Goal: Information Seeking & Learning: Learn about a topic

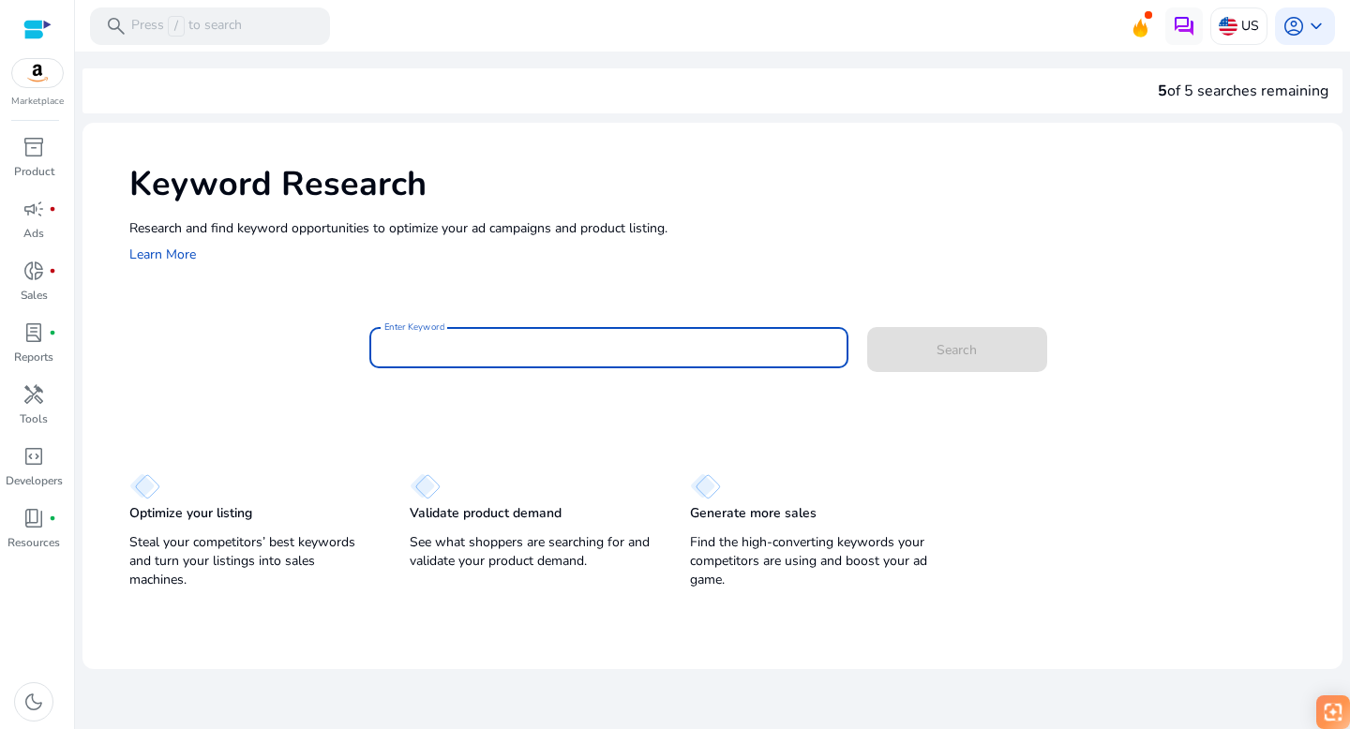
paste input "**********"
type input "**********"
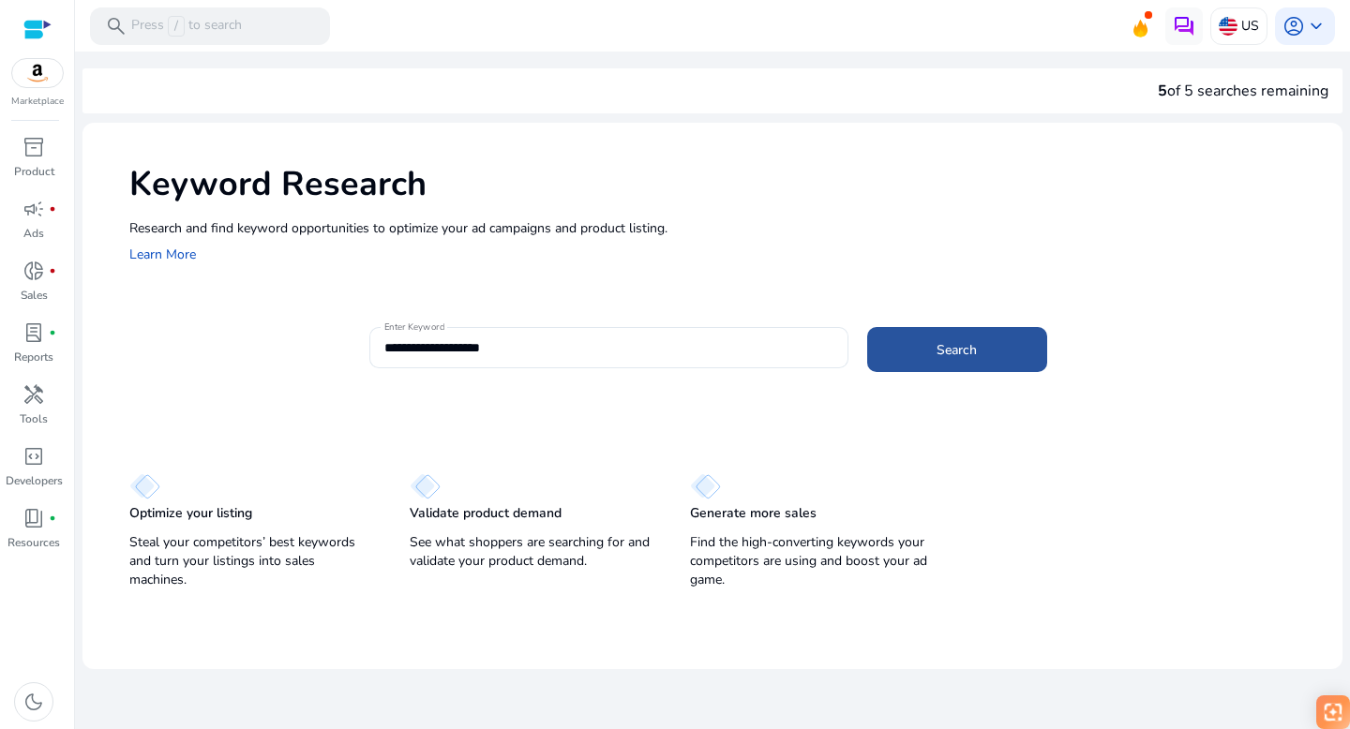
click at [945, 347] on span "Search" at bounding box center [957, 350] width 40 height 20
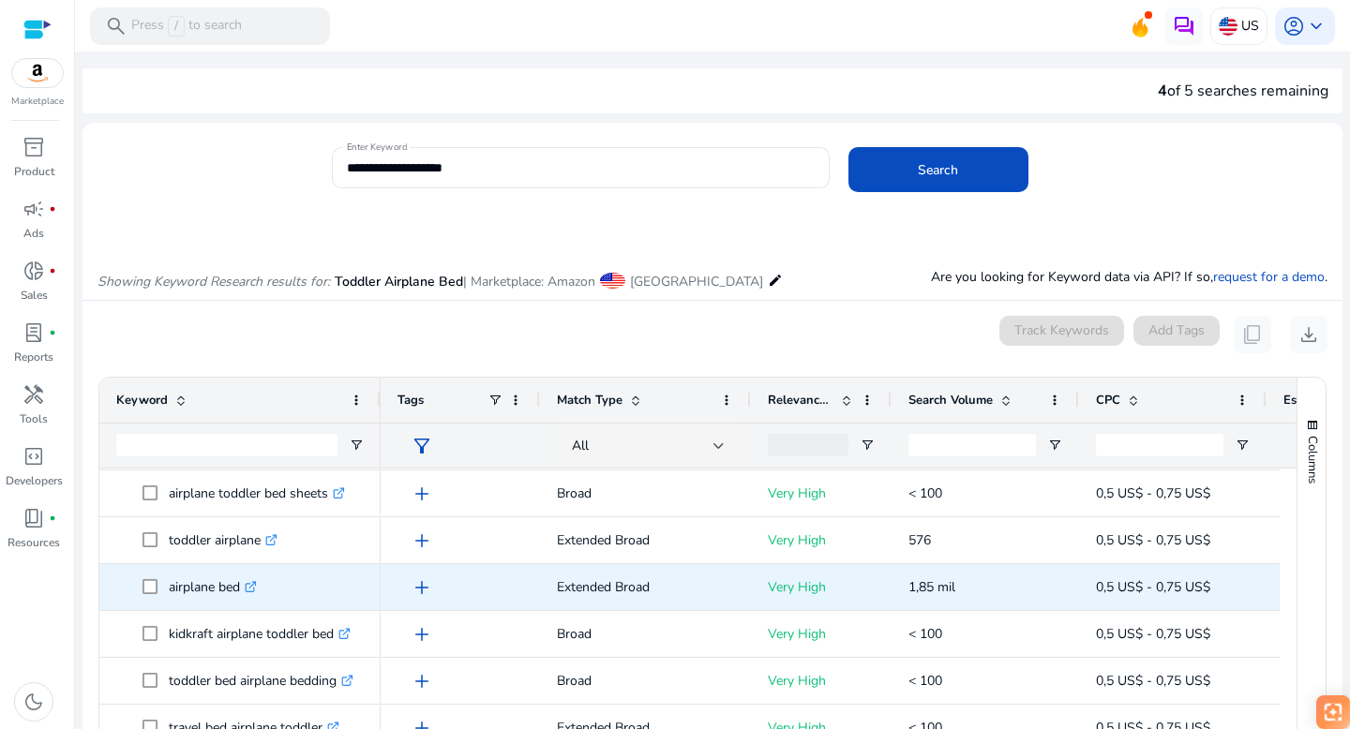
scroll to position [233, 0]
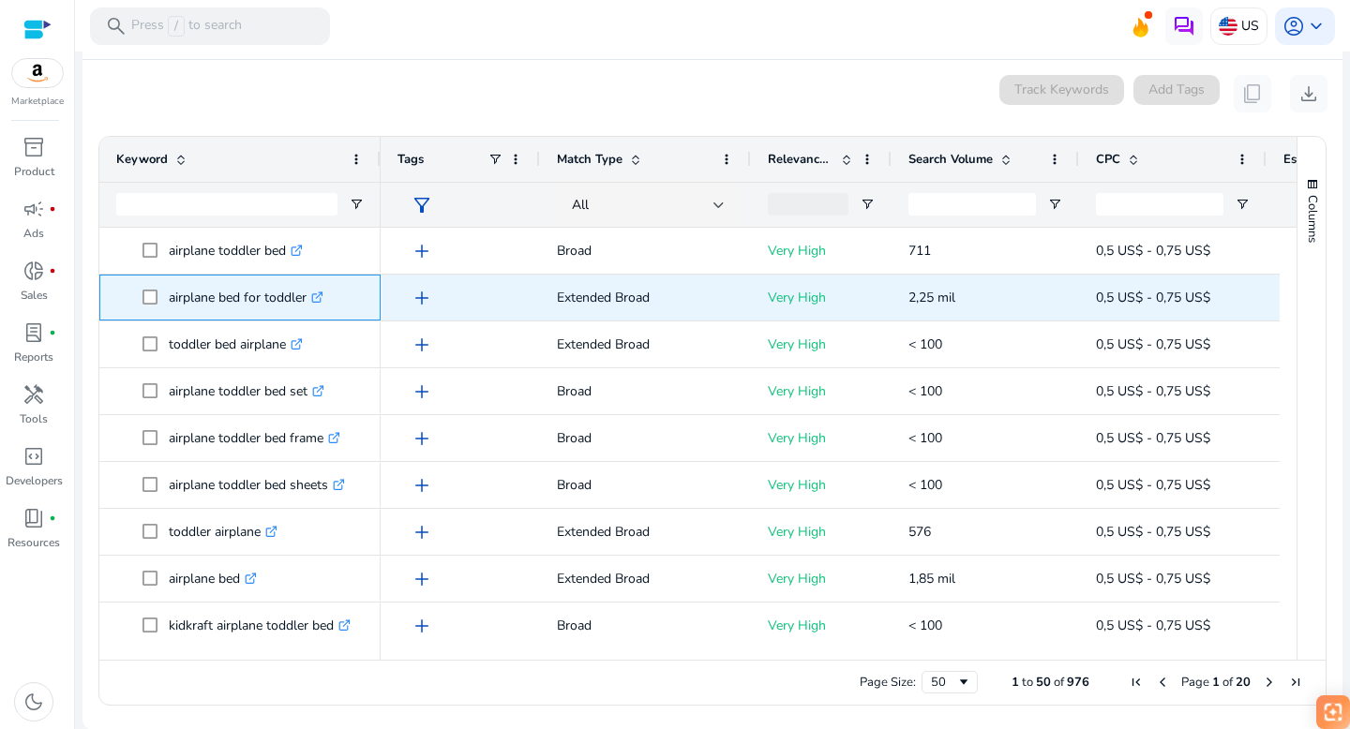
click at [322, 295] on icon at bounding box center [319, 295] width 7 height 7
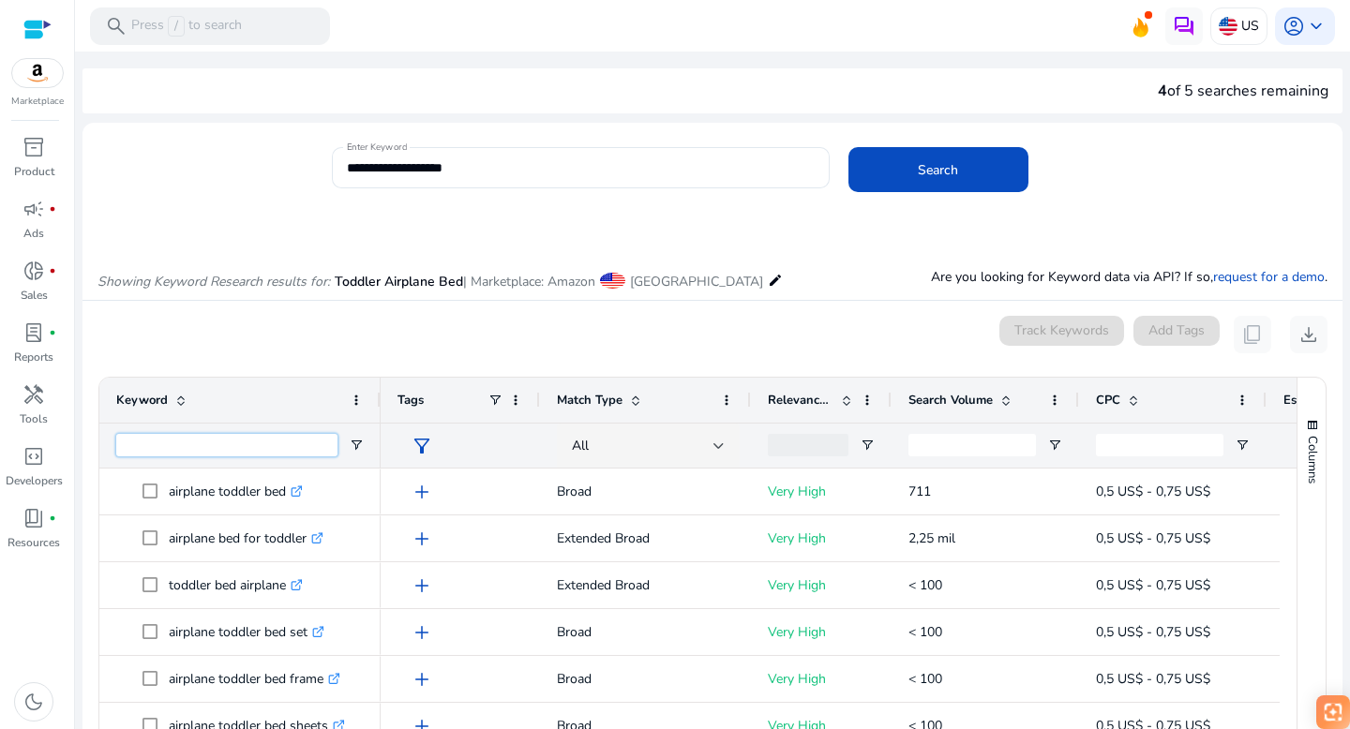
click at [221, 436] on input "Keyword Filter Input" at bounding box center [226, 445] width 221 height 23
click at [258, 341] on div "0 keyword(s) selected Track Keywords Add Tags content_copy download" at bounding box center [713, 335] width 1230 height 38
click at [768, 282] on mat-icon "edit" at bounding box center [775, 280] width 15 height 23
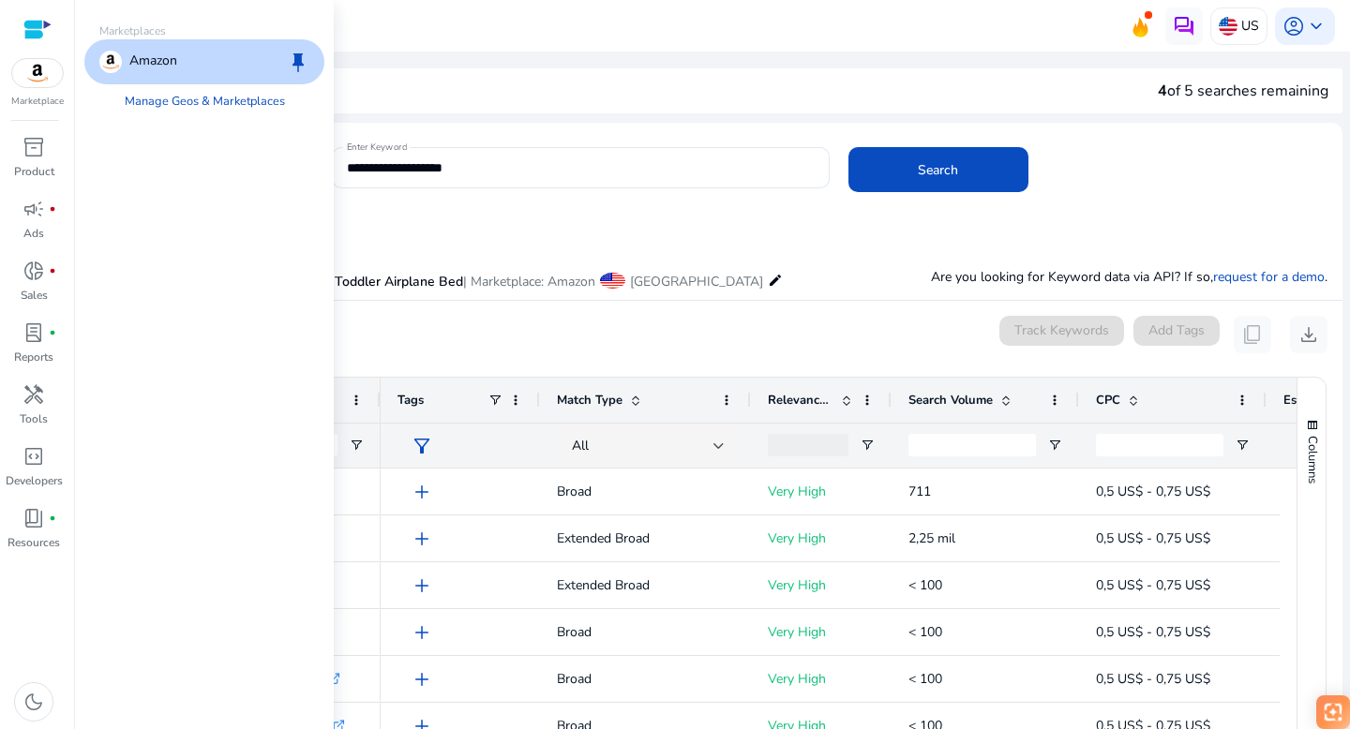
click at [768, 282] on mat-icon "edit" at bounding box center [775, 280] width 15 height 23
click at [783, 279] on div "Showing Keyword Research results for: Toddler Airplane Bed | Marketplace: Amazo…" at bounding box center [713, 261] width 1260 height 77
click at [768, 243] on div "Showing Keyword Research results for: Toddler Airplane Bed | Marketplace: Amazo…" at bounding box center [713, 261] width 1260 height 77
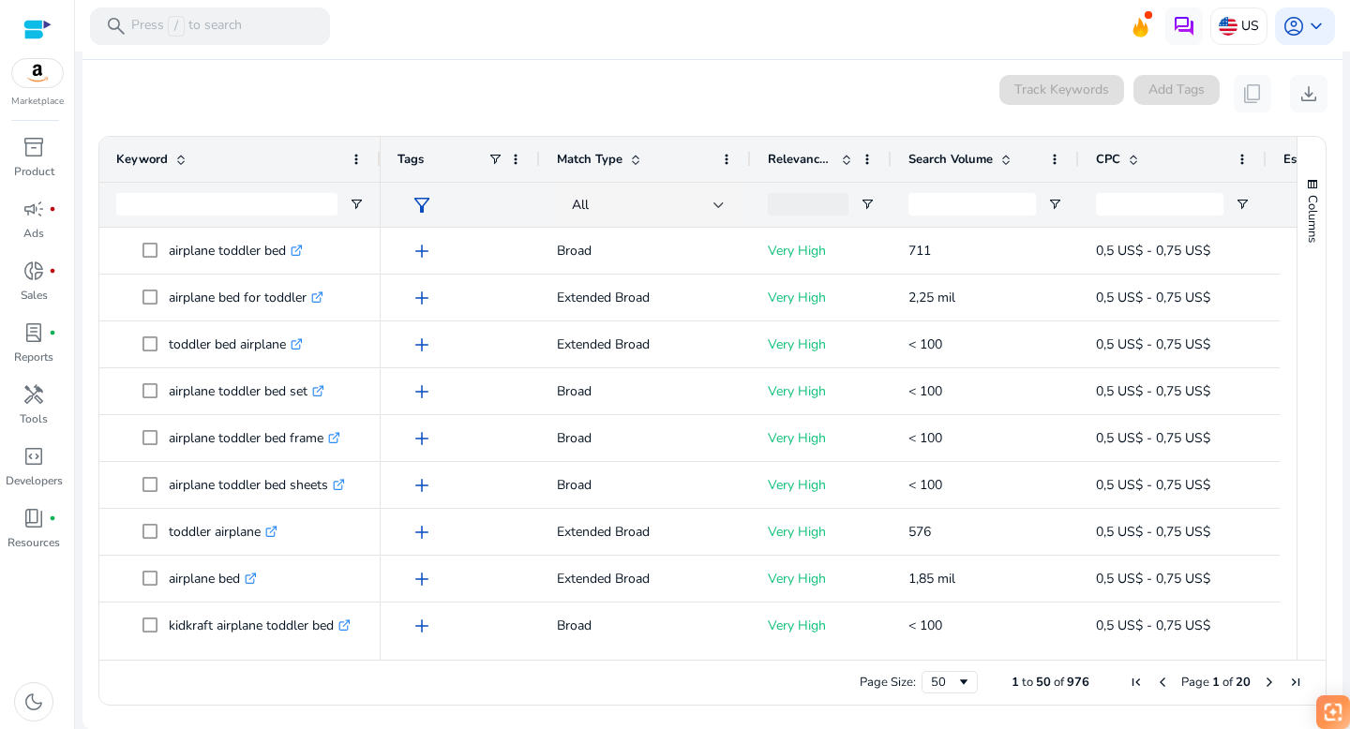
click at [1056, 83] on div "Track Keywords" at bounding box center [1062, 94] width 125 height 38
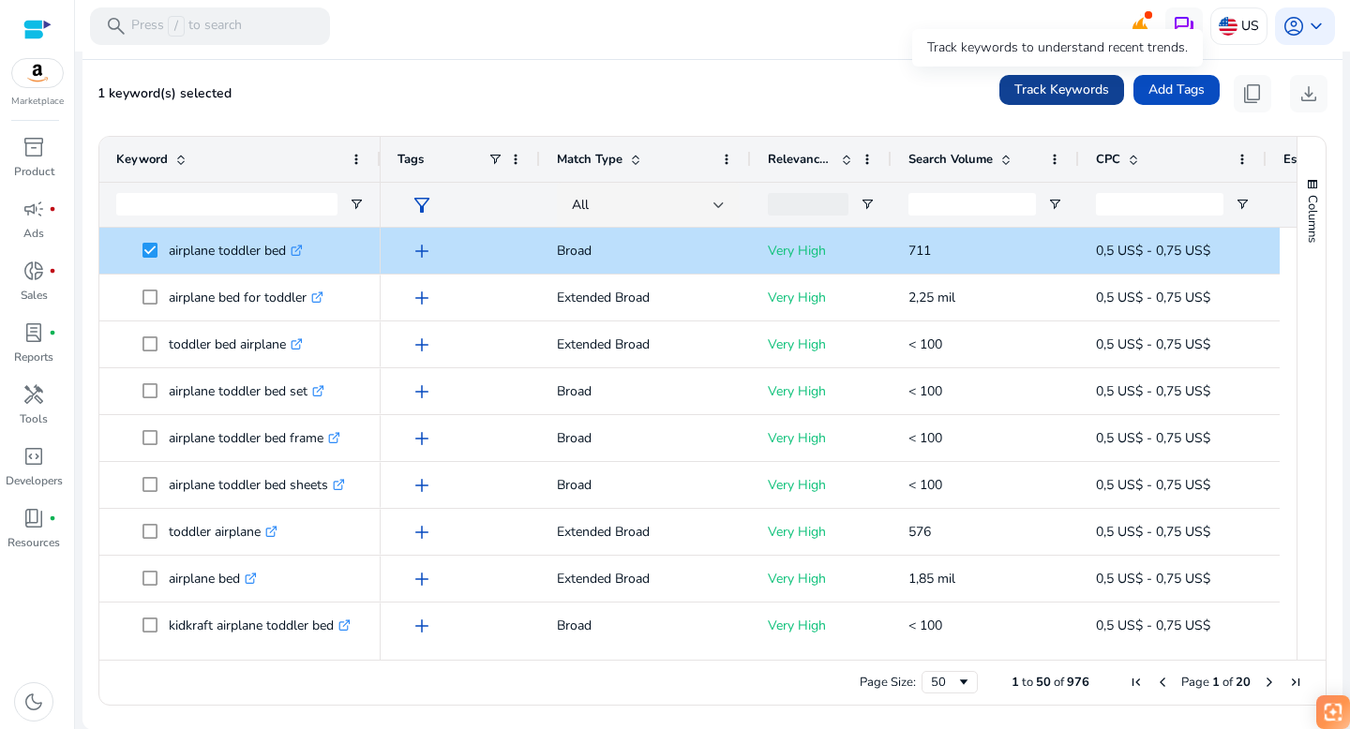
click at [1033, 91] on span "Track Keywords" at bounding box center [1062, 90] width 95 height 20
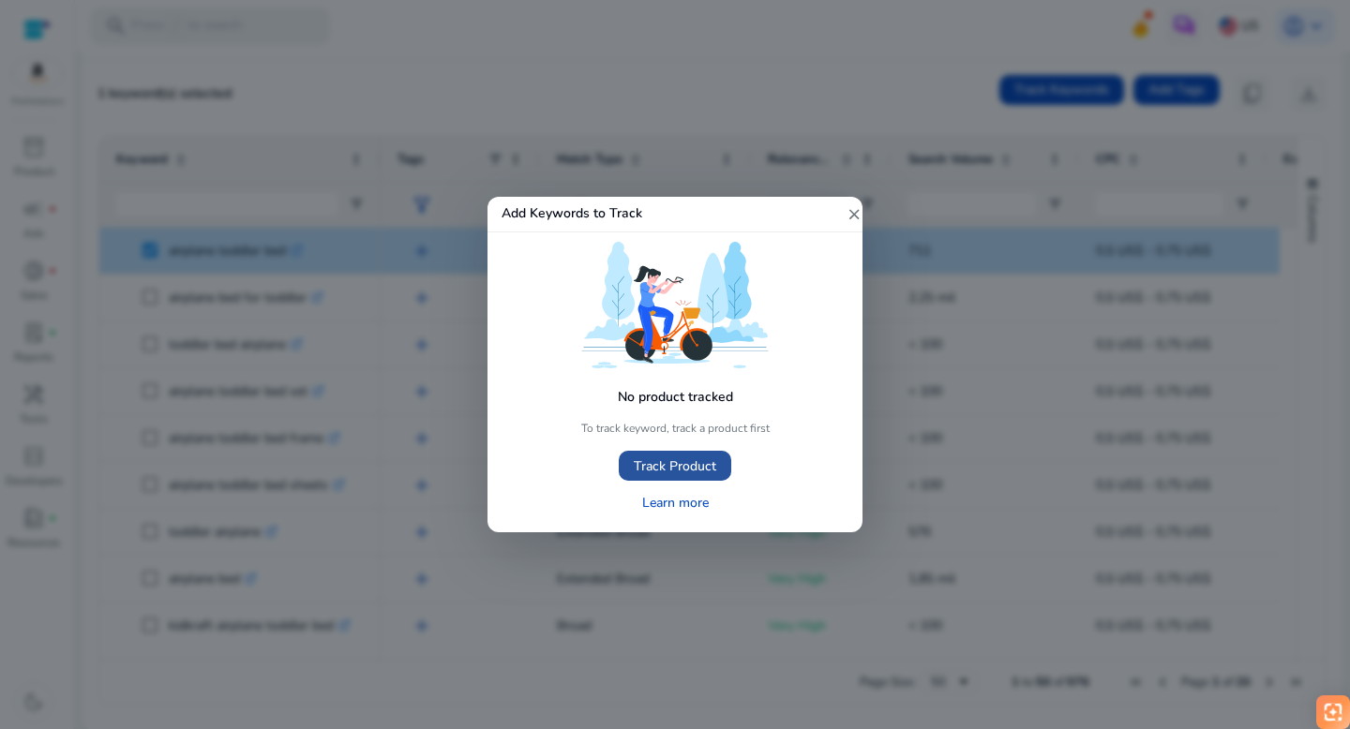
click at [692, 464] on span "Track Product" at bounding box center [675, 467] width 83 height 20
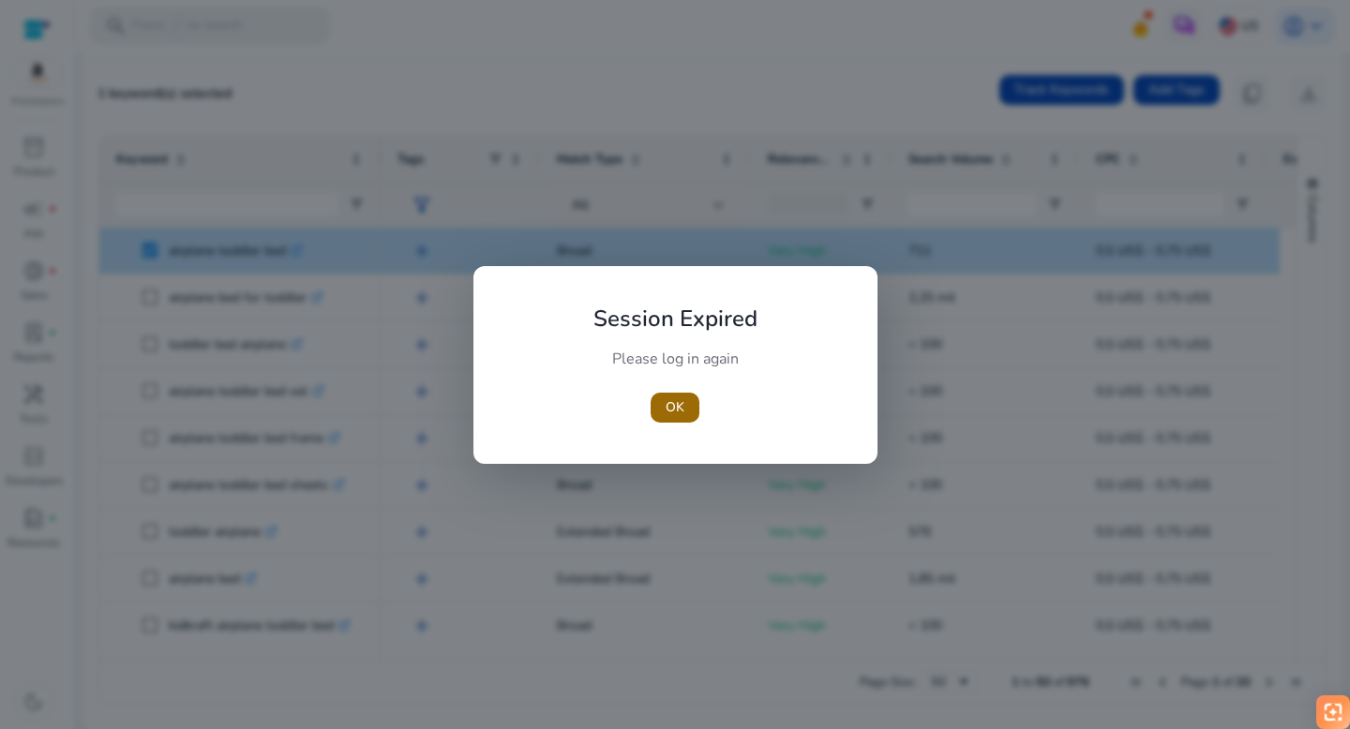
click at [677, 410] on span "OK" at bounding box center [675, 408] width 19 height 20
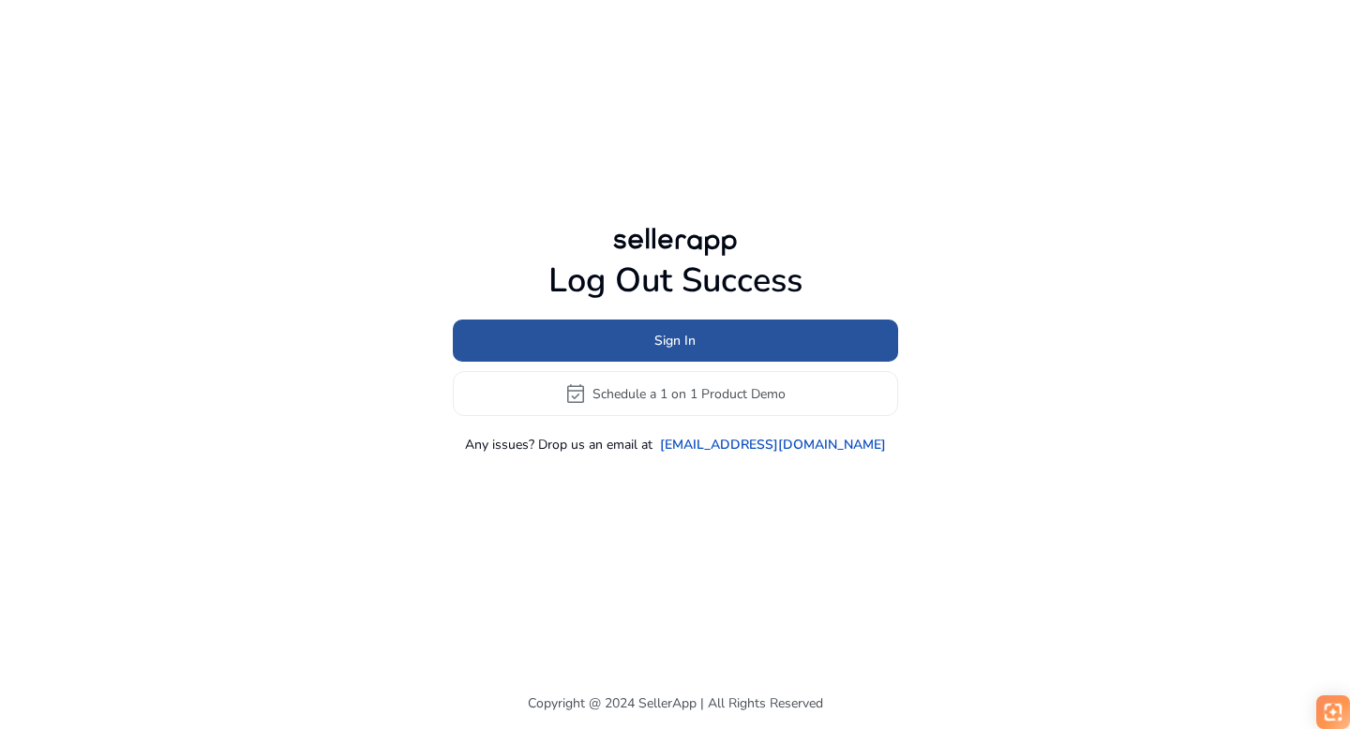
click at [626, 340] on span at bounding box center [675, 341] width 445 height 45
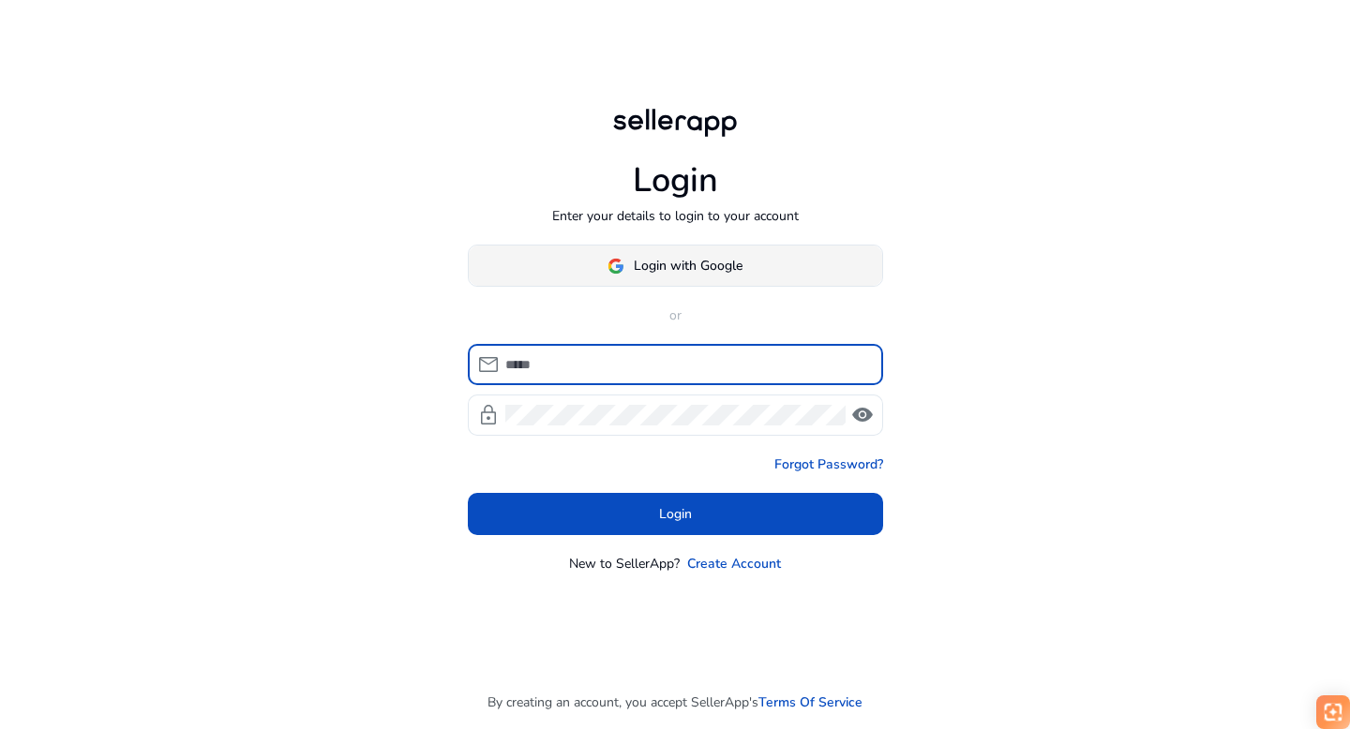
click at [617, 253] on span at bounding box center [675, 266] width 413 height 45
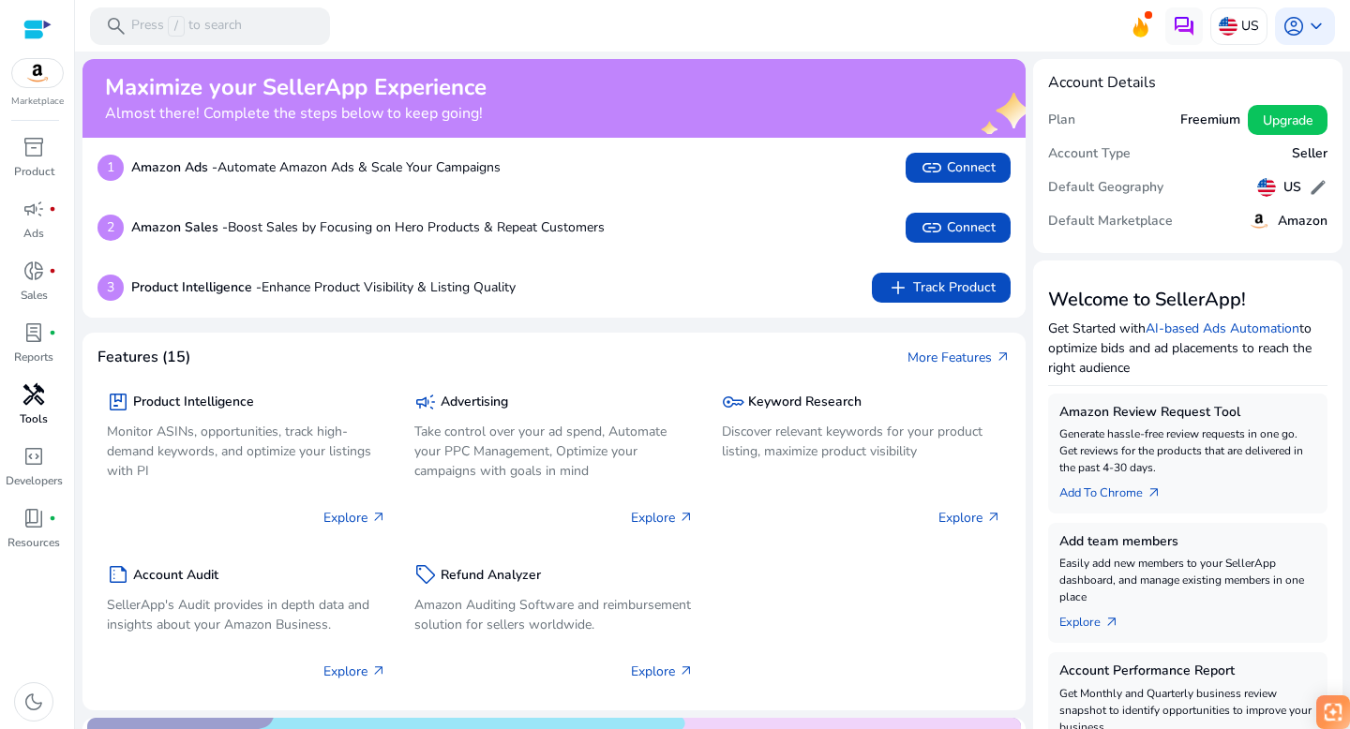
click at [38, 411] on p "Tools" at bounding box center [34, 419] width 28 height 17
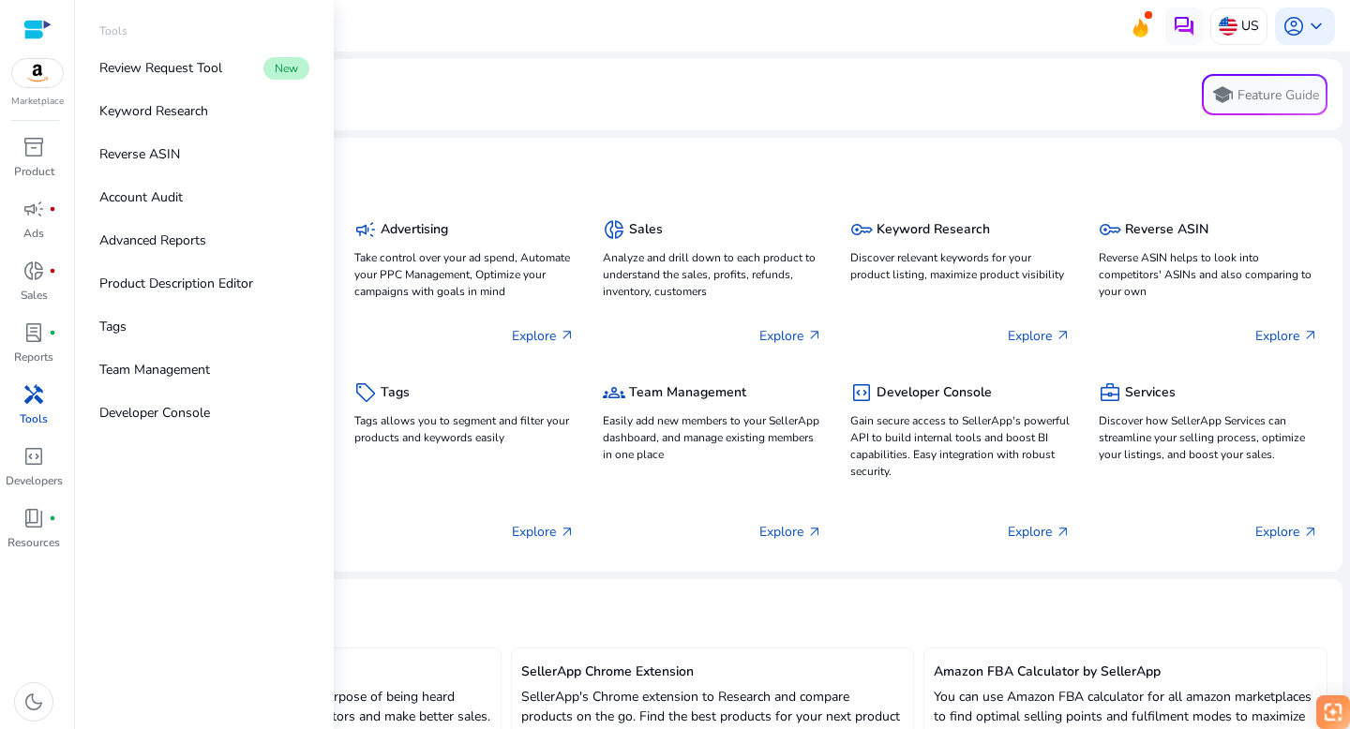
click at [38, 405] on span "handyman" at bounding box center [34, 394] width 23 height 23
click at [176, 116] on p "Keyword Research" at bounding box center [153, 111] width 109 height 20
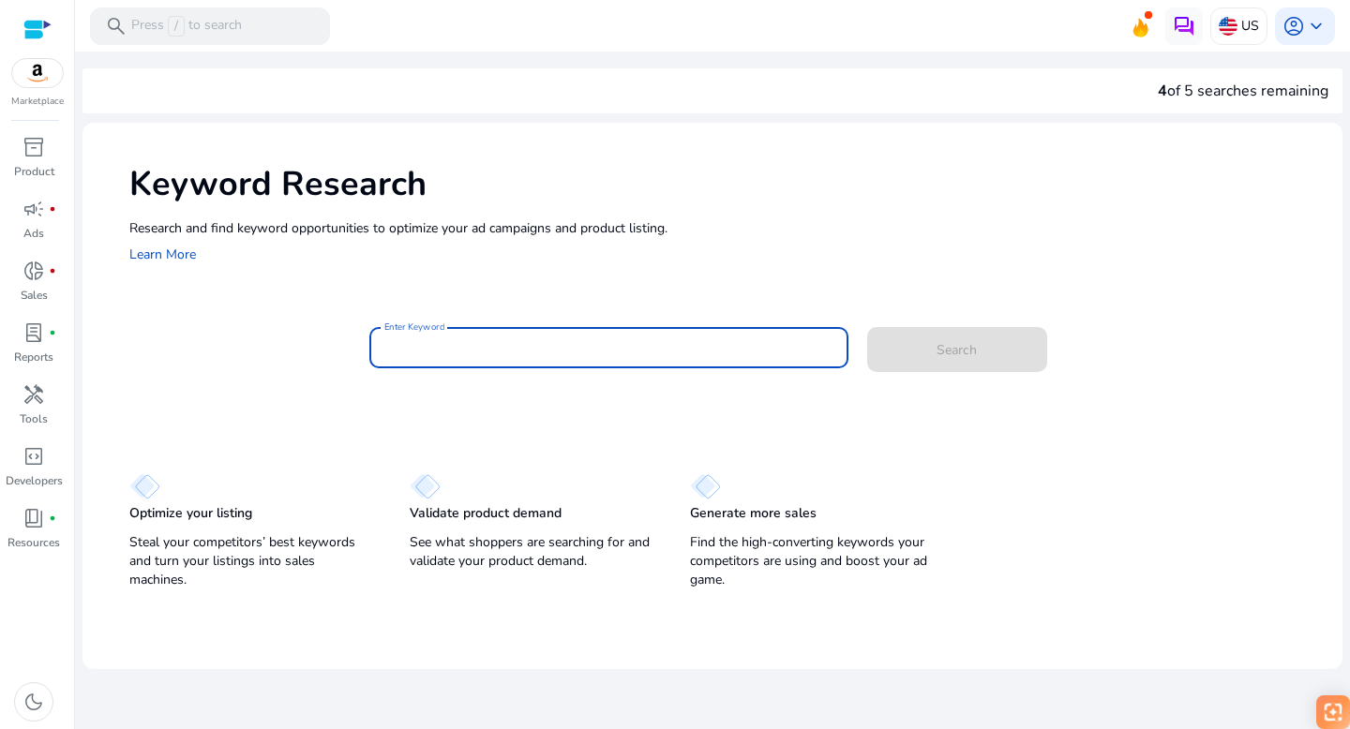
paste input "**********"
type input "**********"
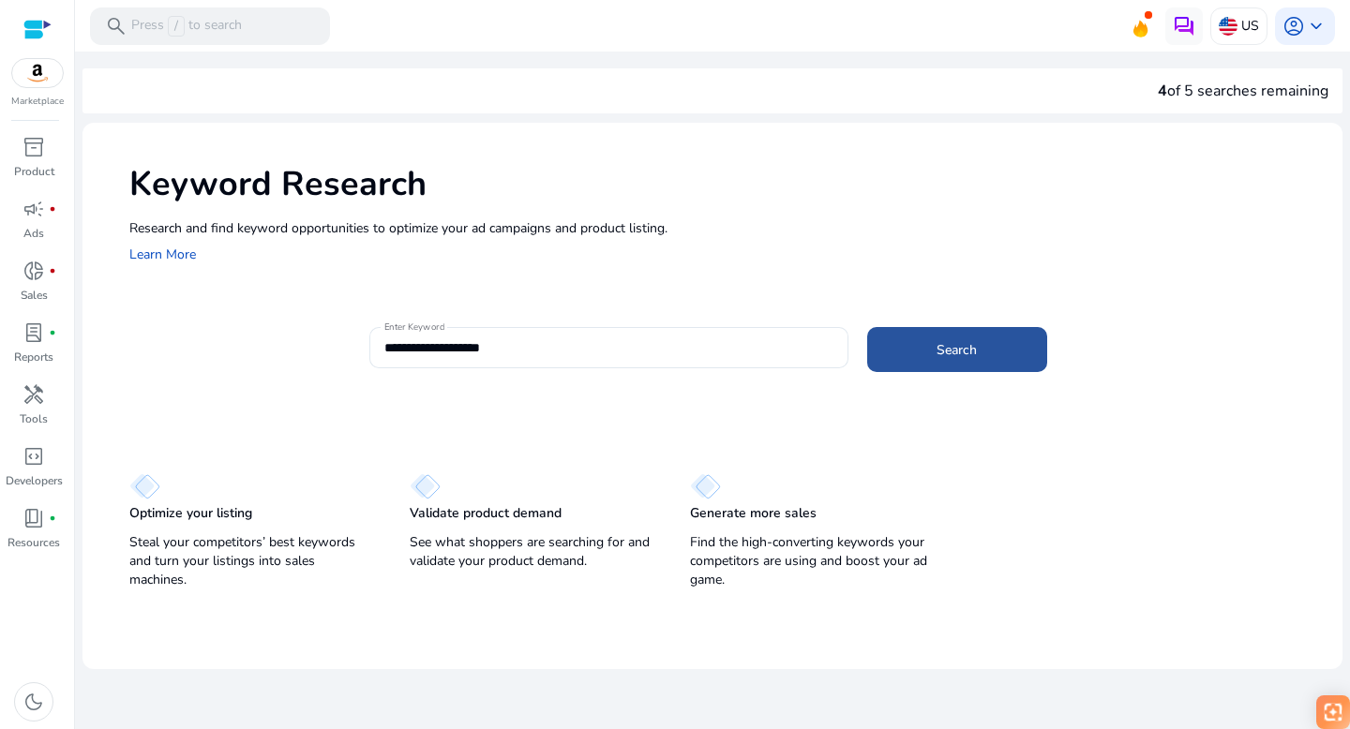
click at [918, 336] on span at bounding box center [957, 349] width 180 height 45
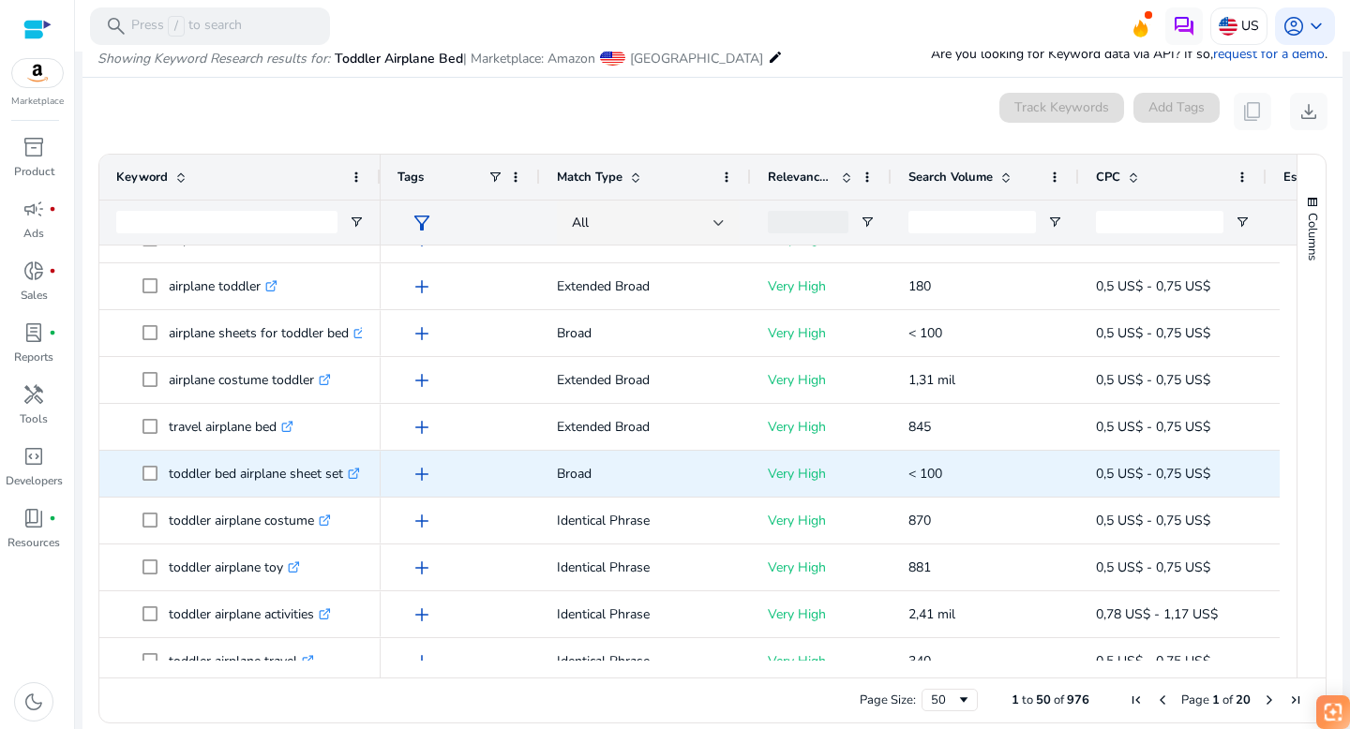
scroll to position [1042, 0]
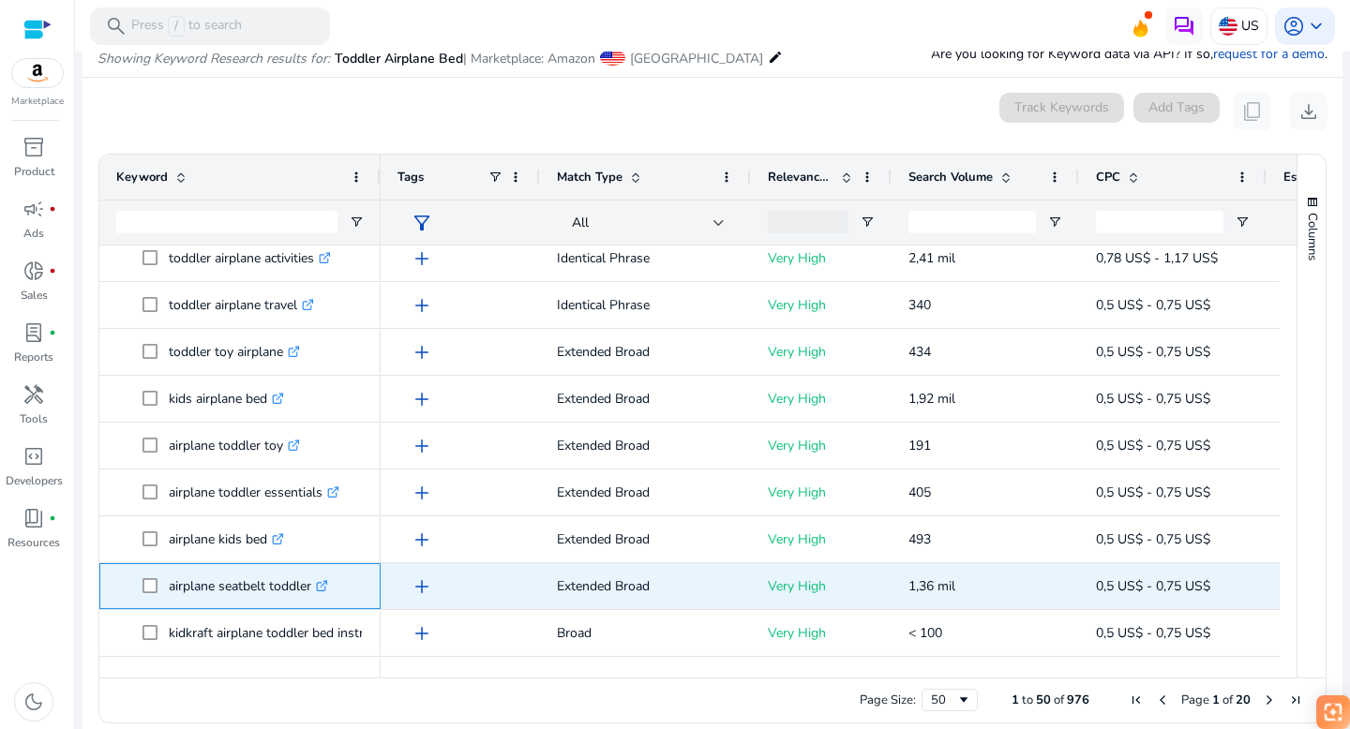
click at [326, 583] on icon ".st0{fill:#2c8af8}" at bounding box center [322, 586] width 12 height 12
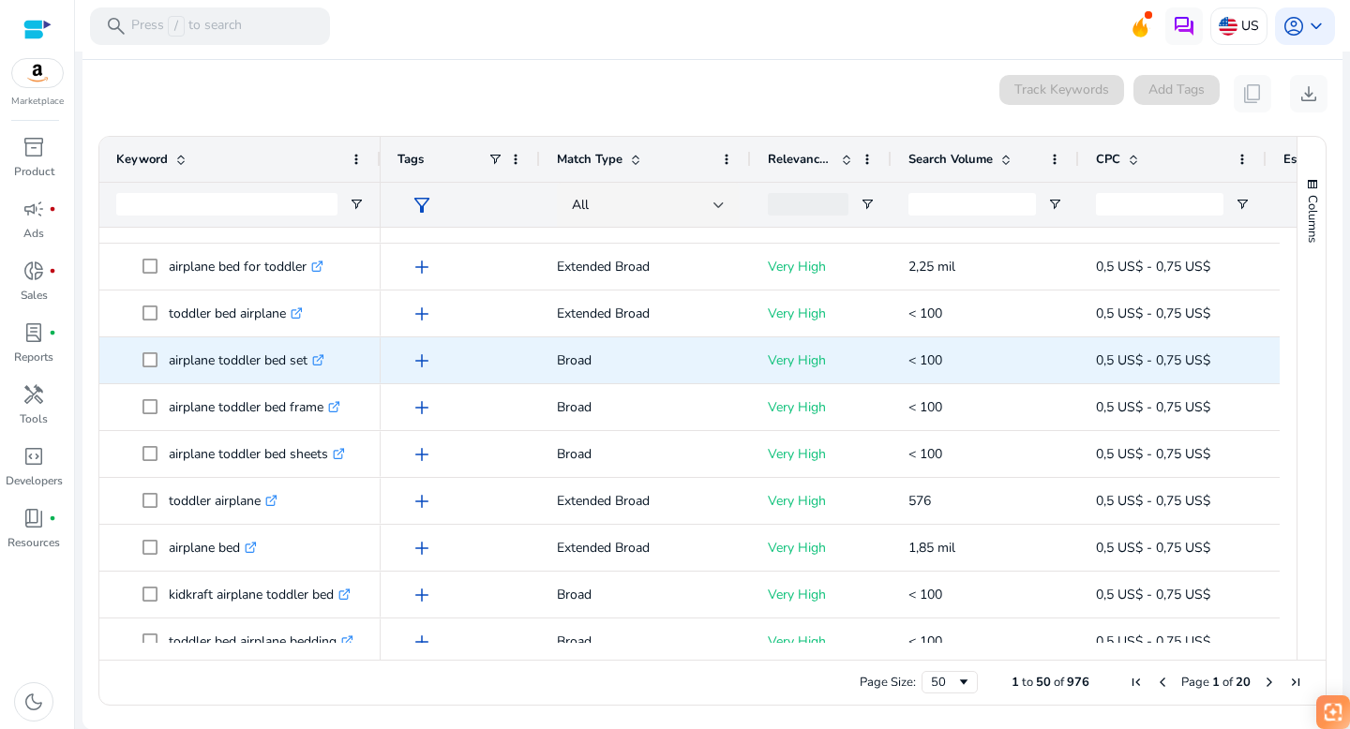
scroll to position [0, 0]
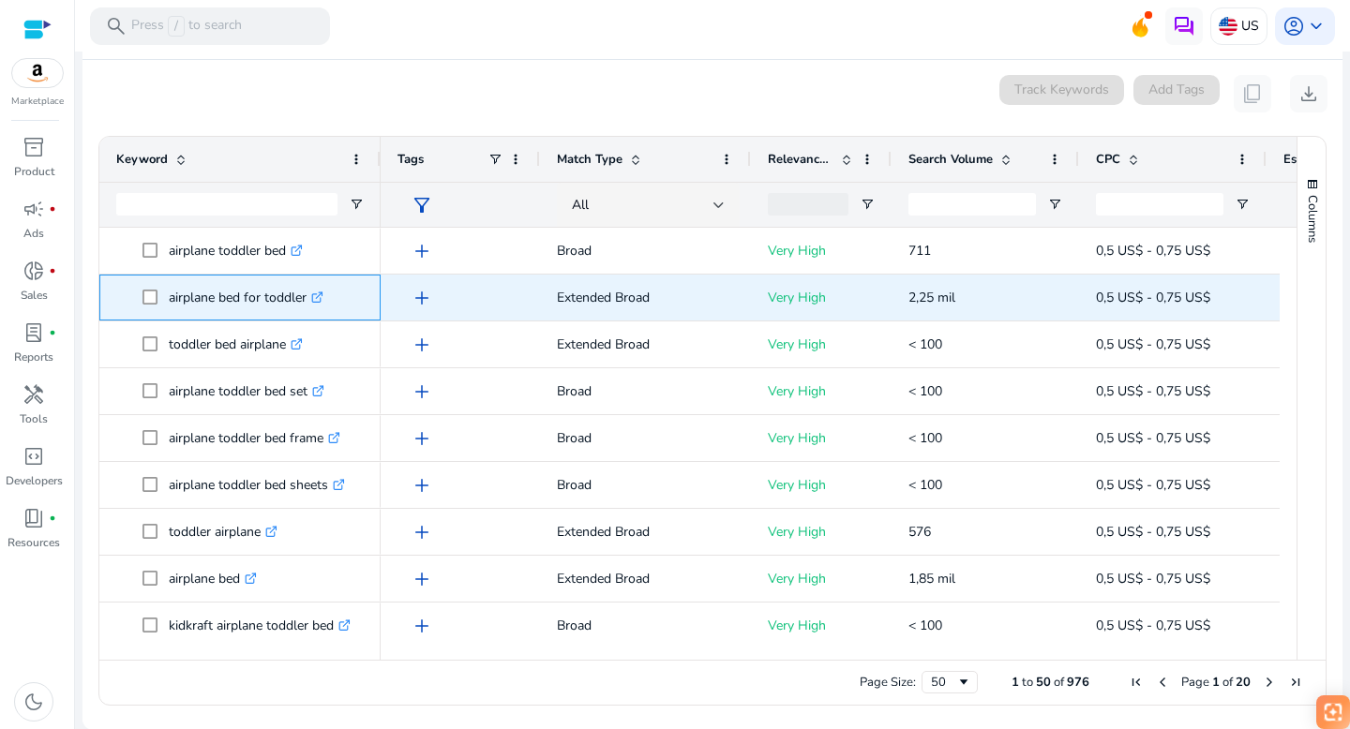
drag, startPoint x: 166, startPoint y: 297, endPoint x: 308, endPoint y: 296, distance: 141.6
click at [308, 296] on span "airplane bed for toddler .st0{fill:#2c8af8}" at bounding box center [253, 297] width 221 height 38
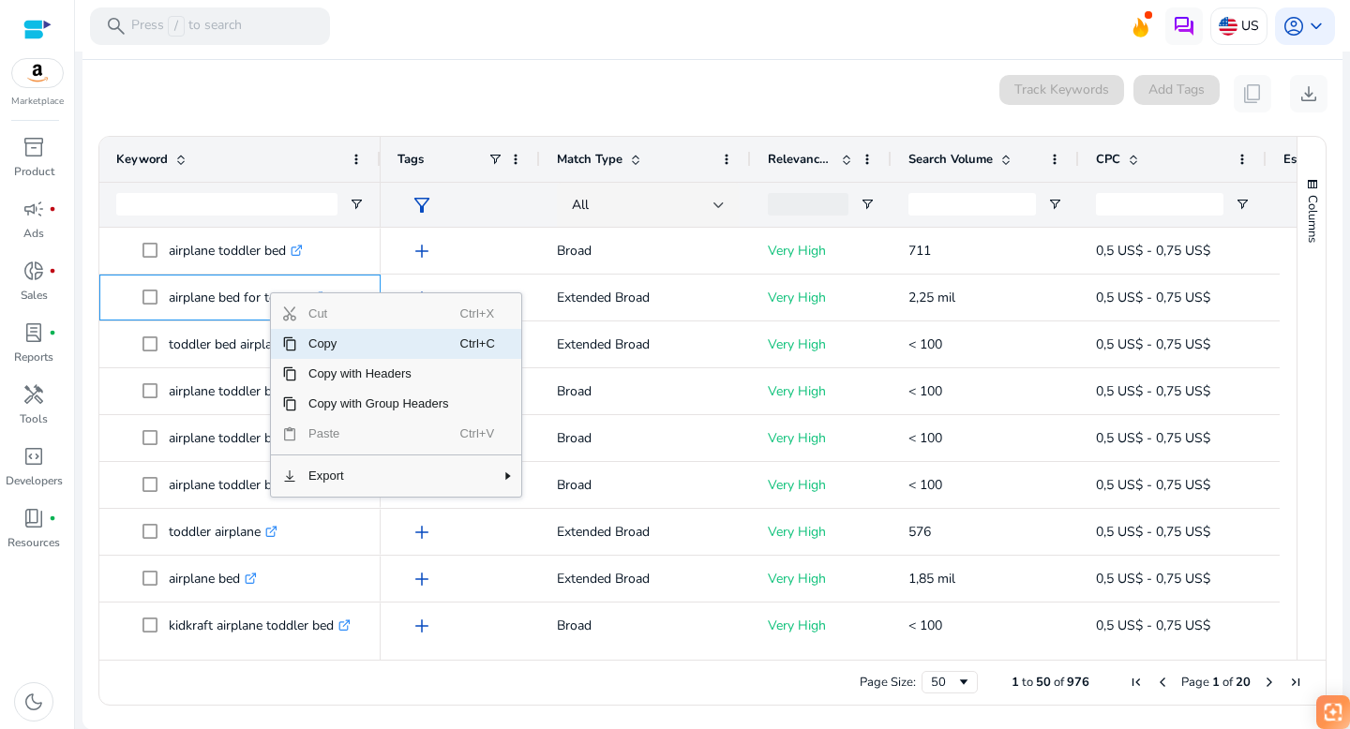
click at [301, 344] on span "Copy" at bounding box center [378, 344] width 163 height 30
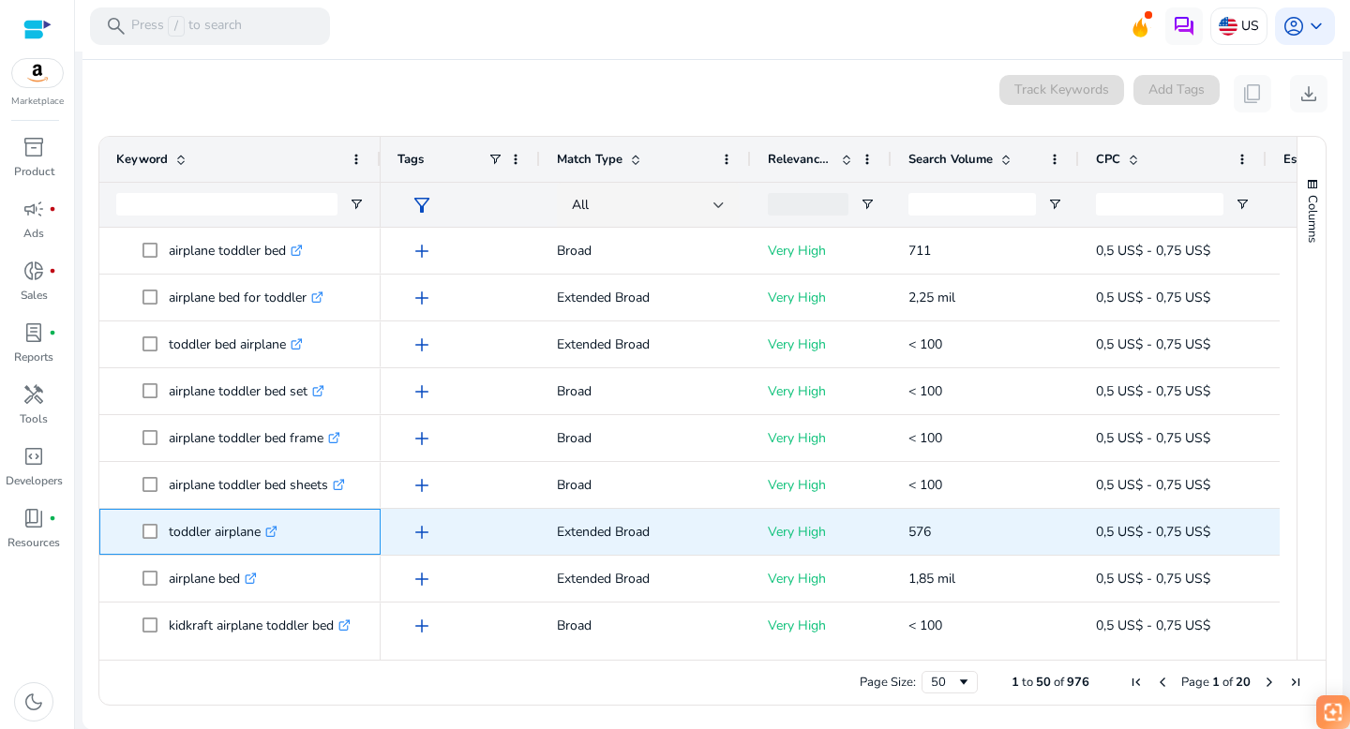
drag, startPoint x: 262, startPoint y: 534, endPoint x: 167, endPoint y: 534, distance: 94.7
click at [167, 534] on span "toddler airplane .st0{fill:#2c8af8}" at bounding box center [253, 532] width 221 height 38
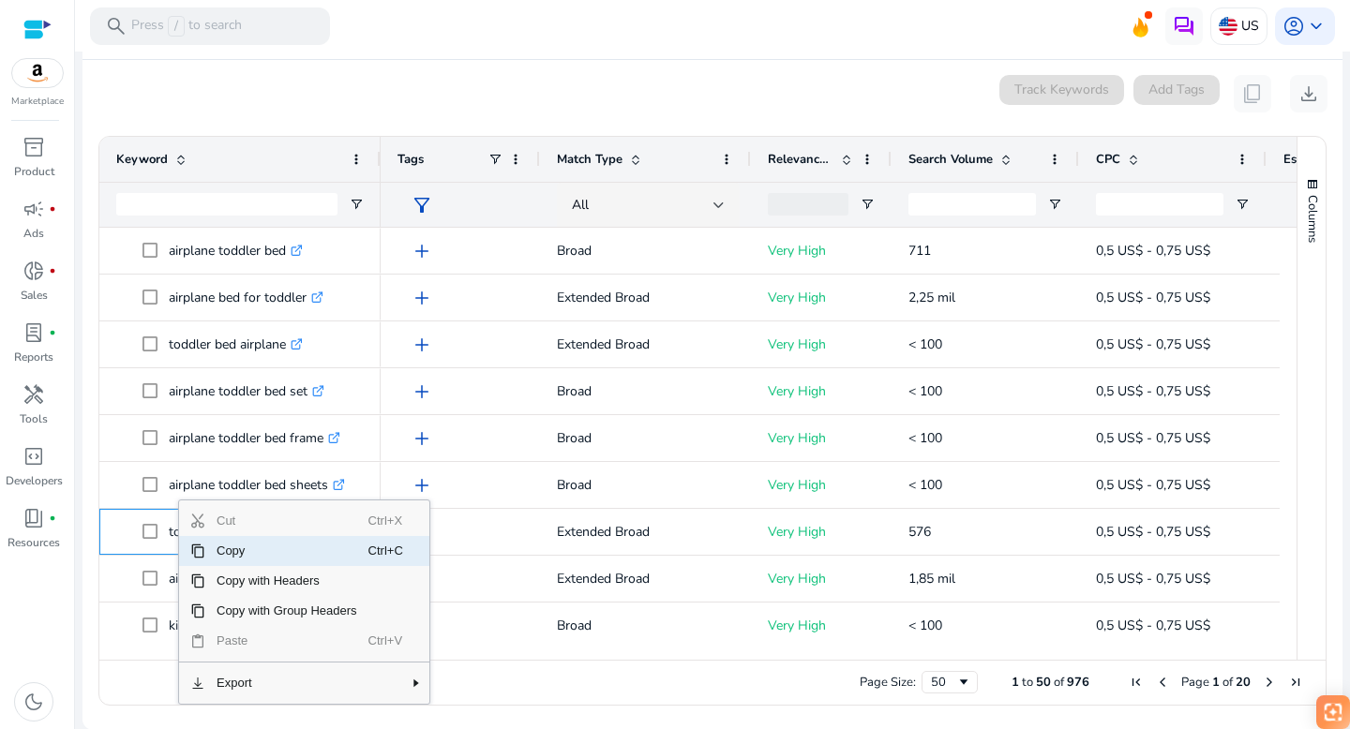
click at [226, 549] on span "Copy" at bounding box center [286, 551] width 163 height 30
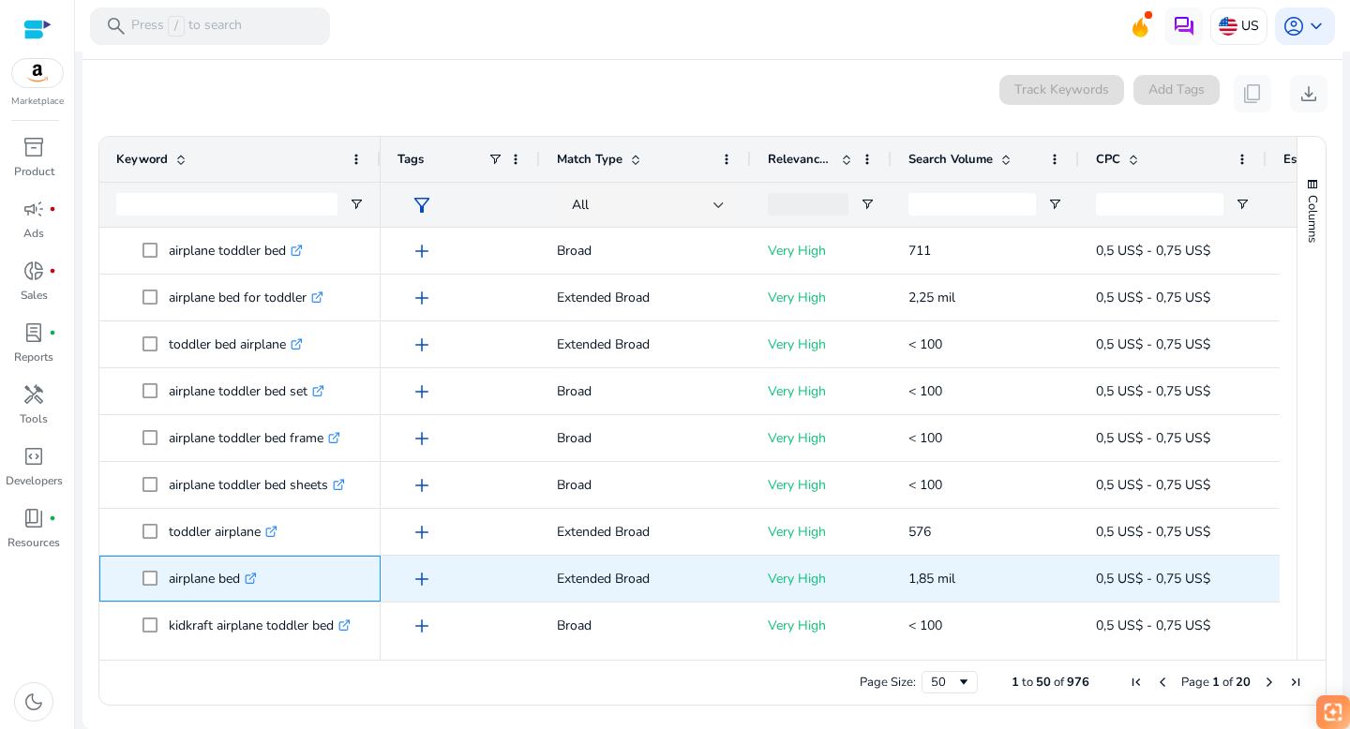
drag, startPoint x: 243, startPoint y: 580, endPoint x: 170, endPoint y: 579, distance: 73.1
click at [170, 579] on p "airplane bed .st0{fill:#2c8af8}" at bounding box center [213, 579] width 88 height 38
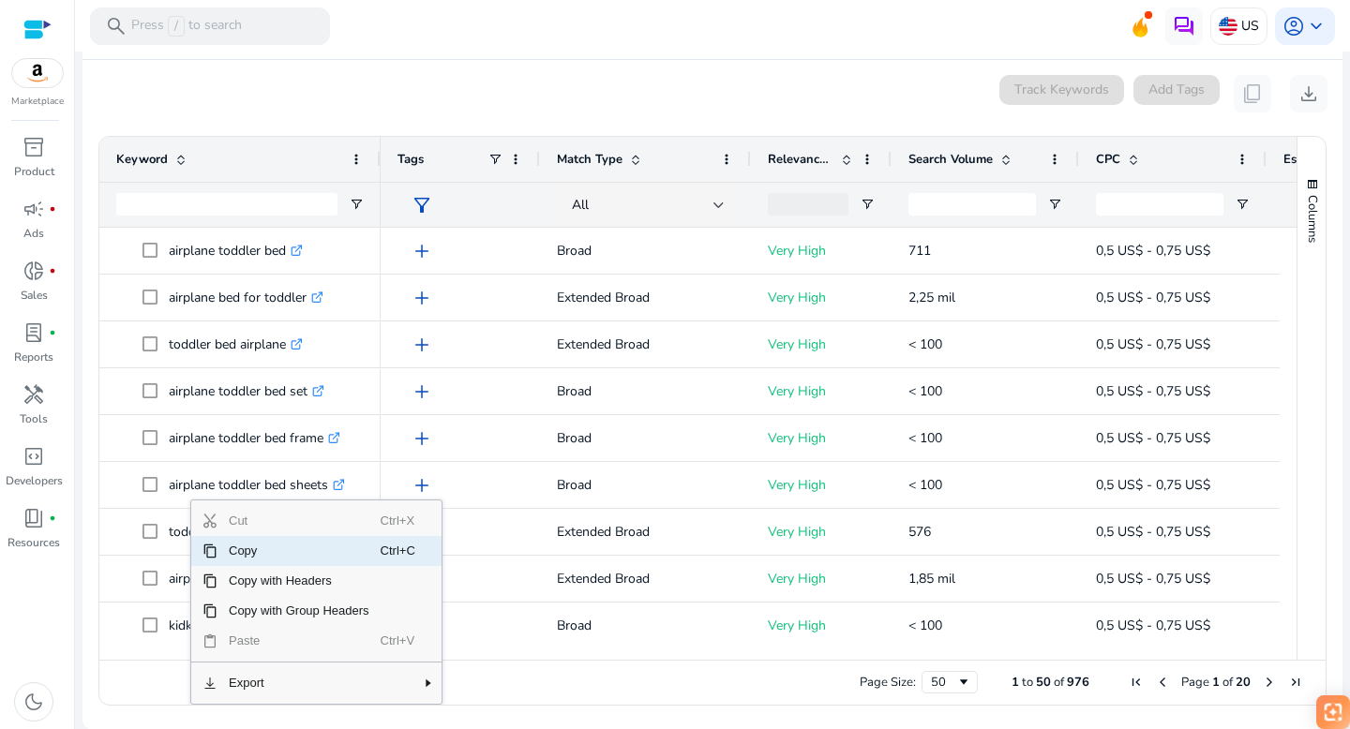
click at [233, 553] on span "Copy" at bounding box center [299, 551] width 163 height 30
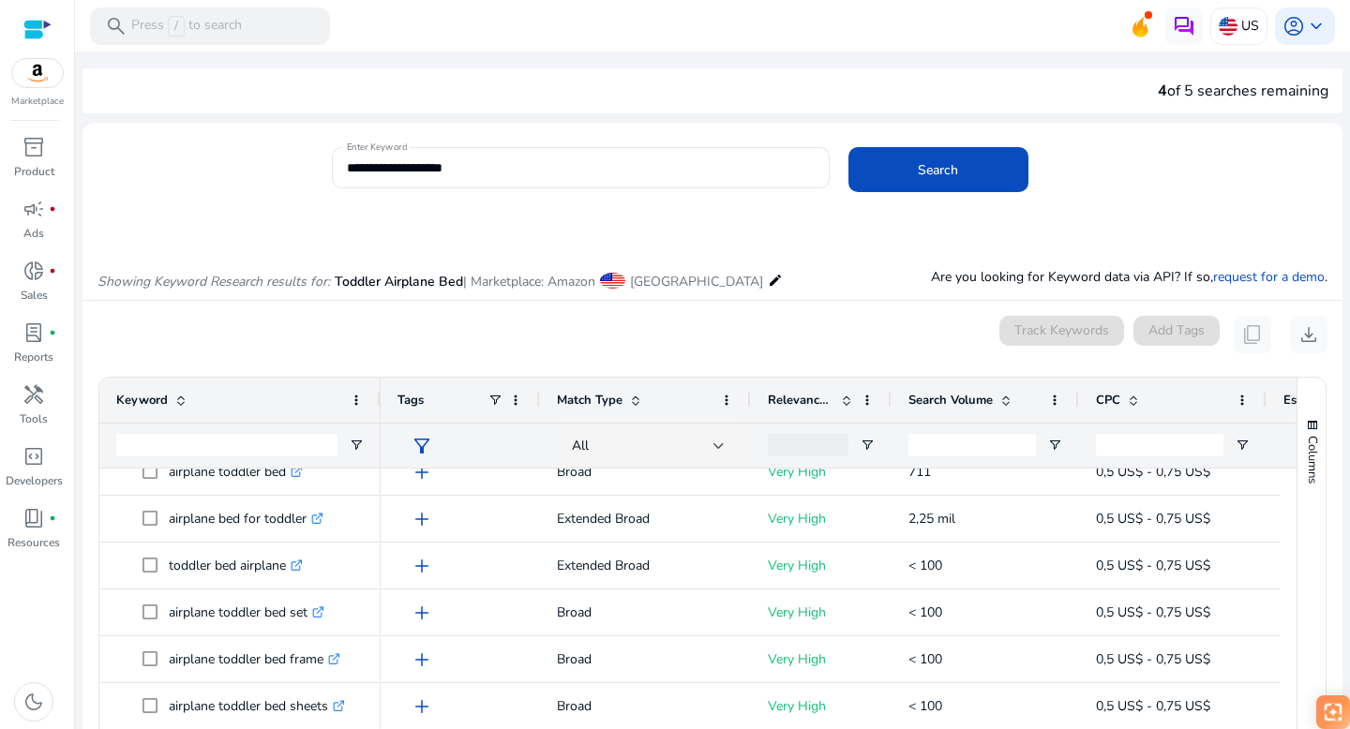
scroll to position [241, 0]
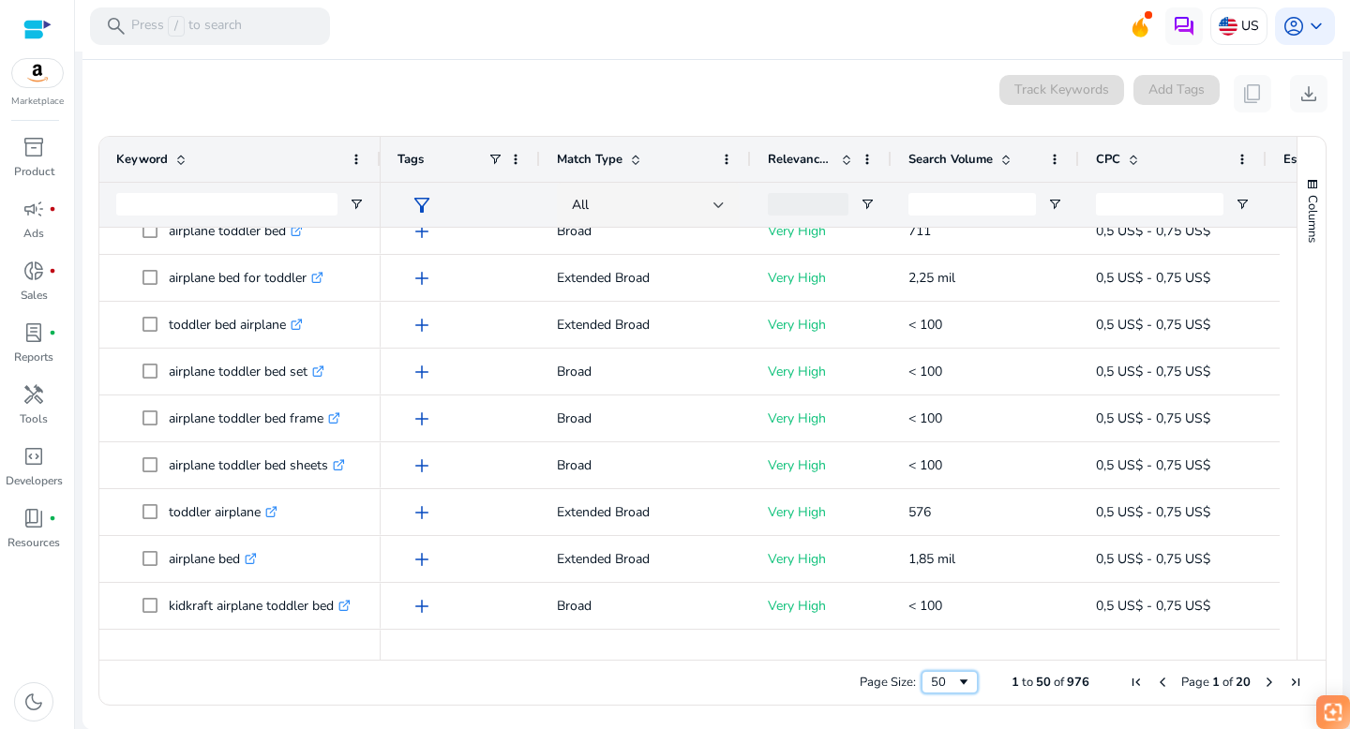
click at [956, 684] on span "Page Size" at bounding box center [963, 682] width 15 height 15
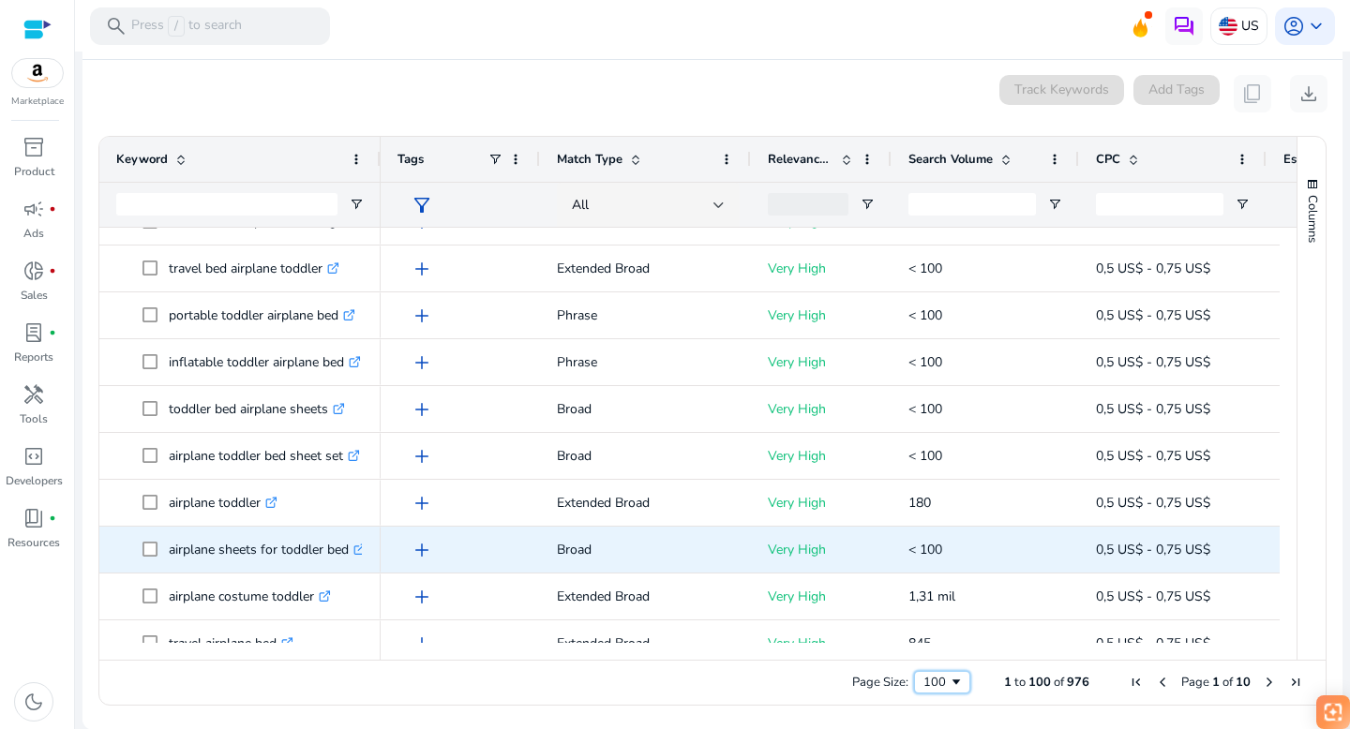
scroll to position [495, 0]
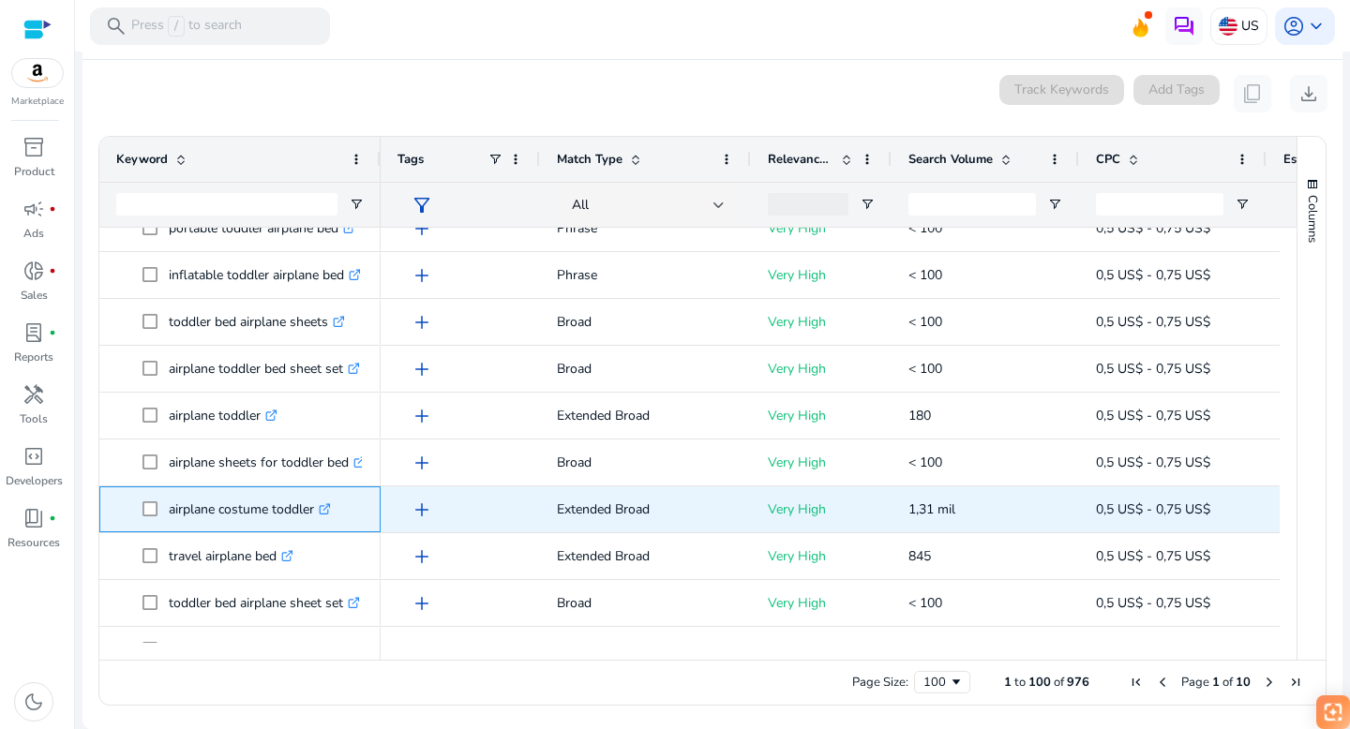
drag, startPoint x: 168, startPoint y: 510, endPoint x: 314, endPoint y: 507, distance: 146.3
click at [314, 507] on p "airplane costume toddler .st0{fill:#2c8af8}" at bounding box center [250, 509] width 162 height 38
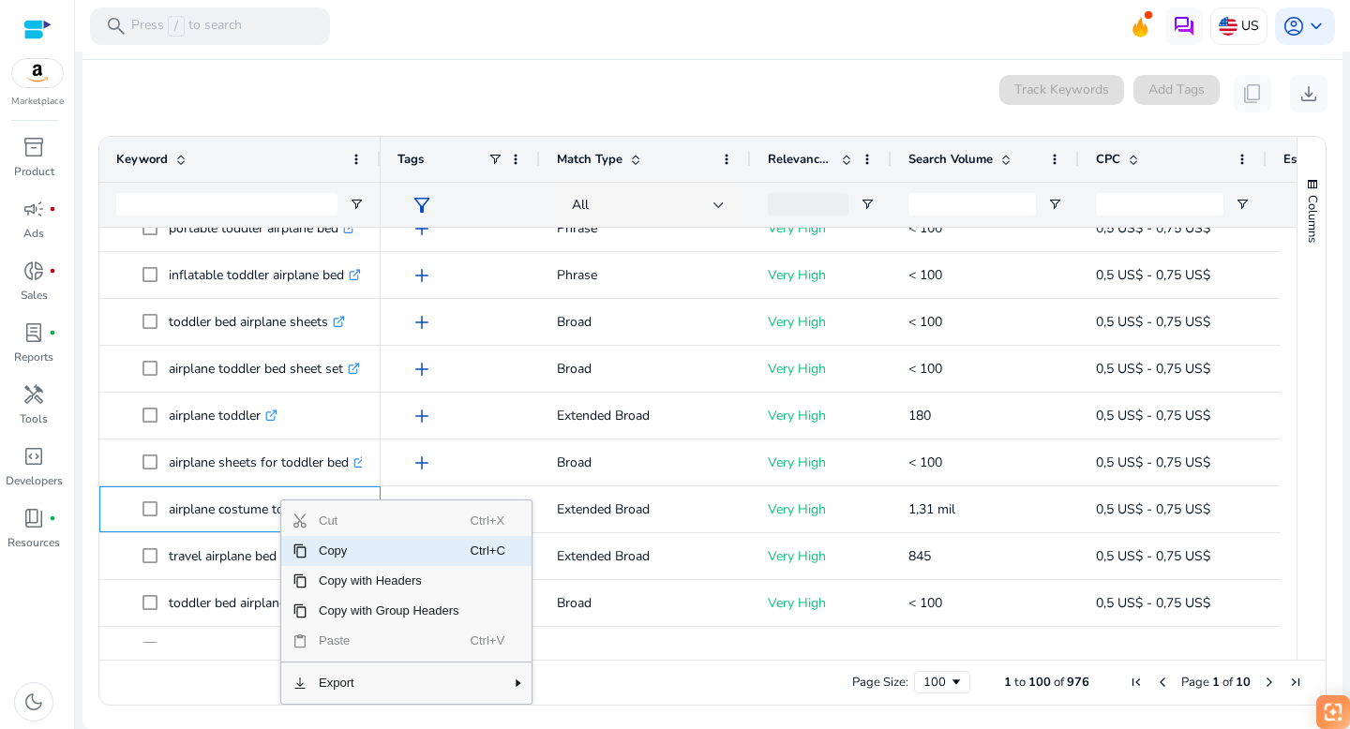
click at [317, 549] on span "Copy" at bounding box center [389, 551] width 163 height 30
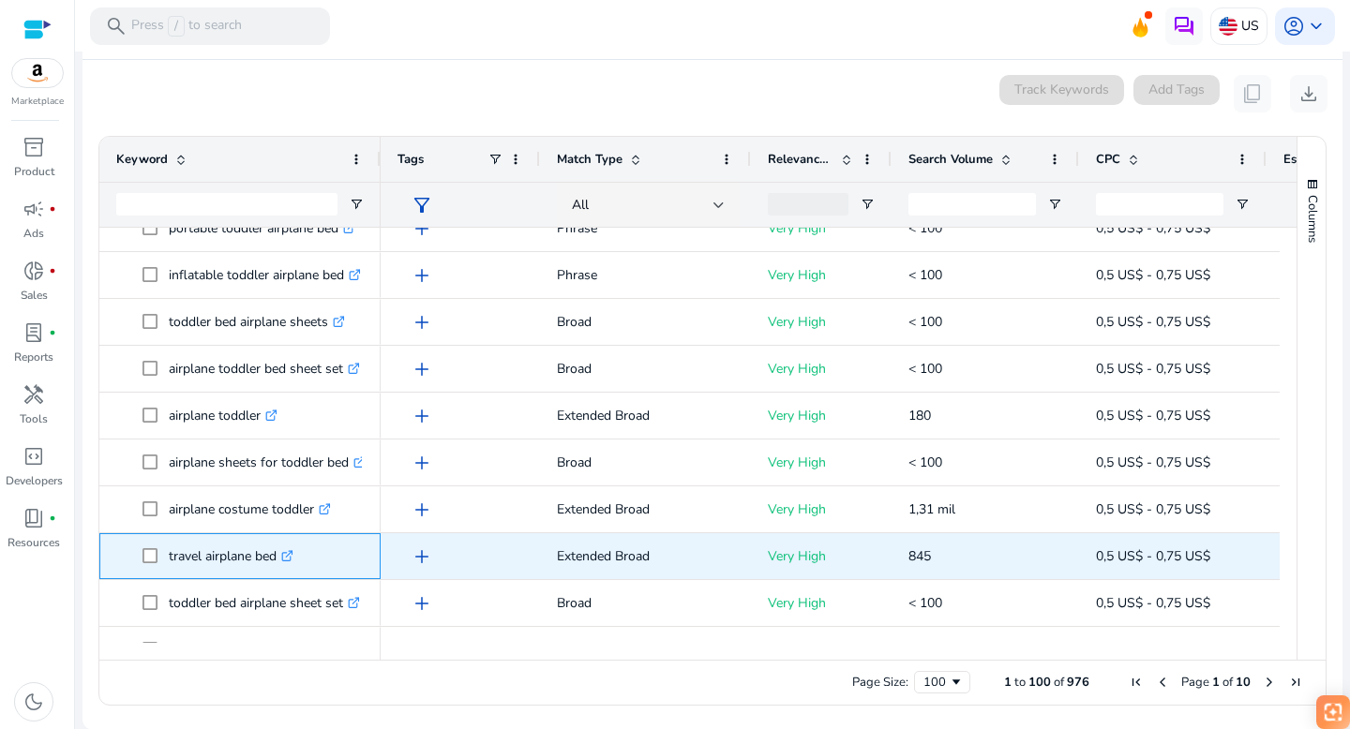
drag, startPoint x: 167, startPoint y: 558, endPoint x: 278, endPoint y: 557, distance: 111.6
click at [278, 557] on span "travel airplane bed .st0{fill:#2c8af8}" at bounding box center [253, 556] width 221 height 38
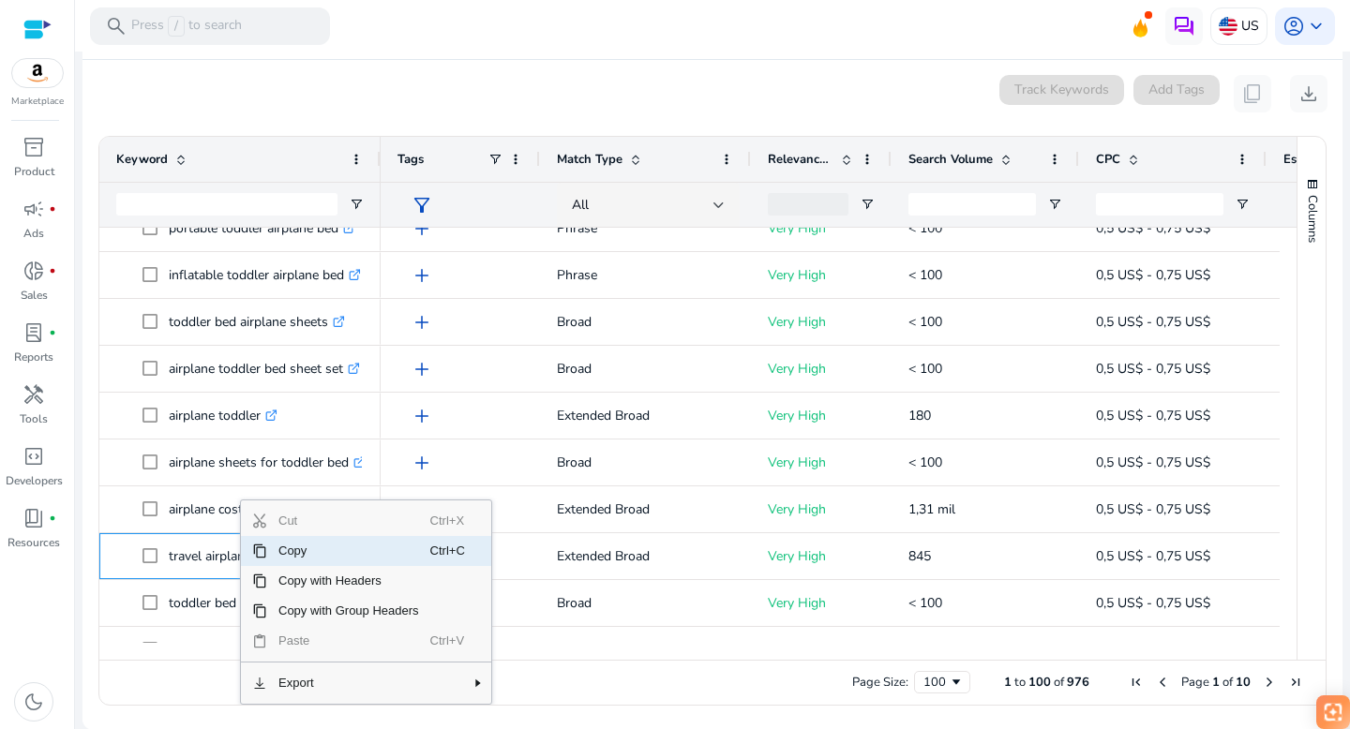
click at [287, 550] on span "Copy" at bounding box center [348, 551] width 163 height 30
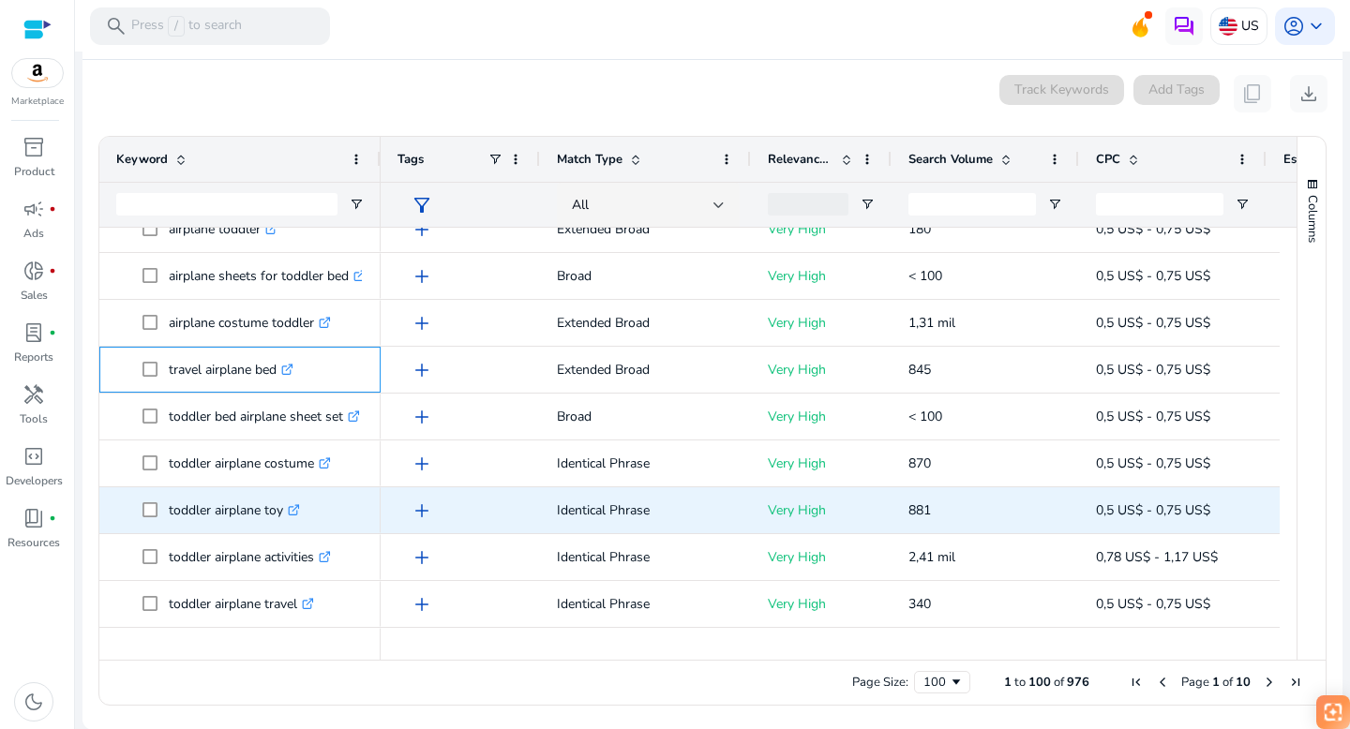
scroll to position [804, 0]
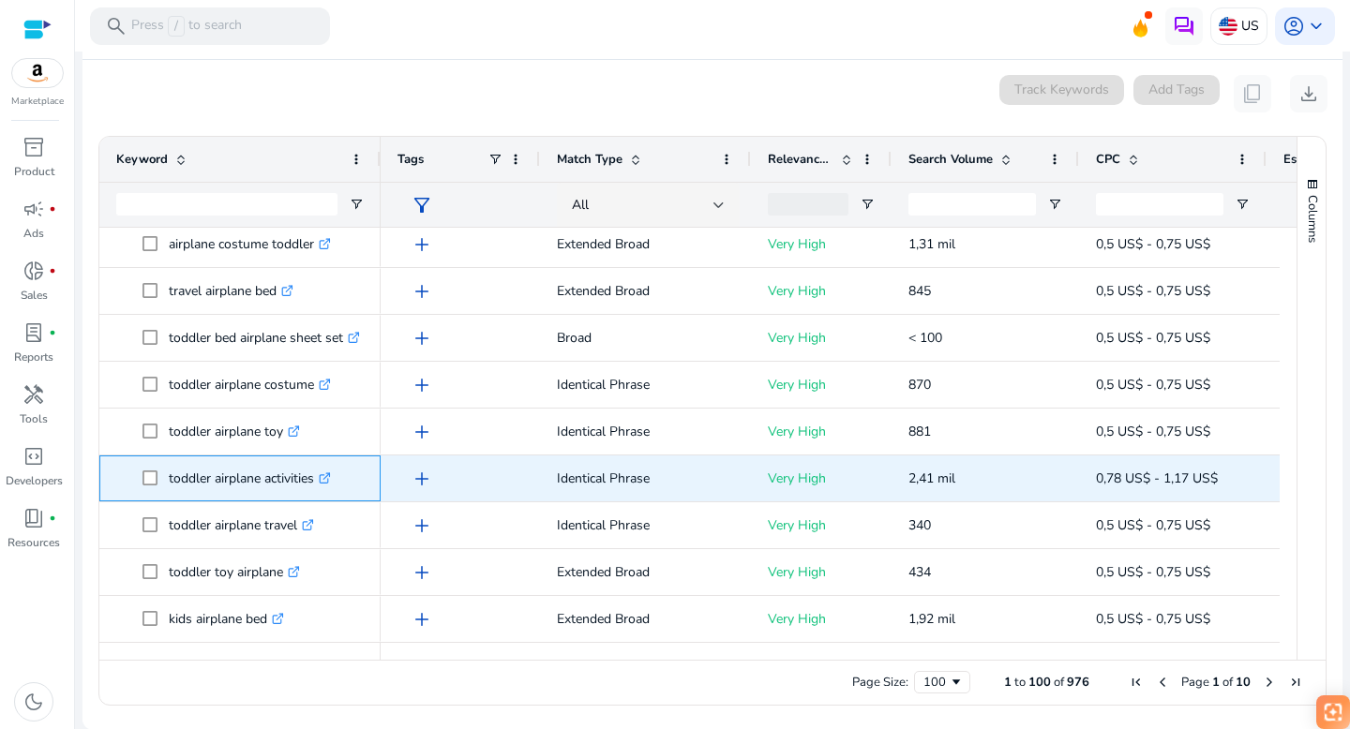
drag, startPoint x: 169, startPoint y: 480, endPoint x: 320, endPoint y: 480, distance: 151.0
click at [320, 480] on p "toddler airplane activities .st0{fill:#2c8af8}" at bounding box center [250, 478] width 162 height 38
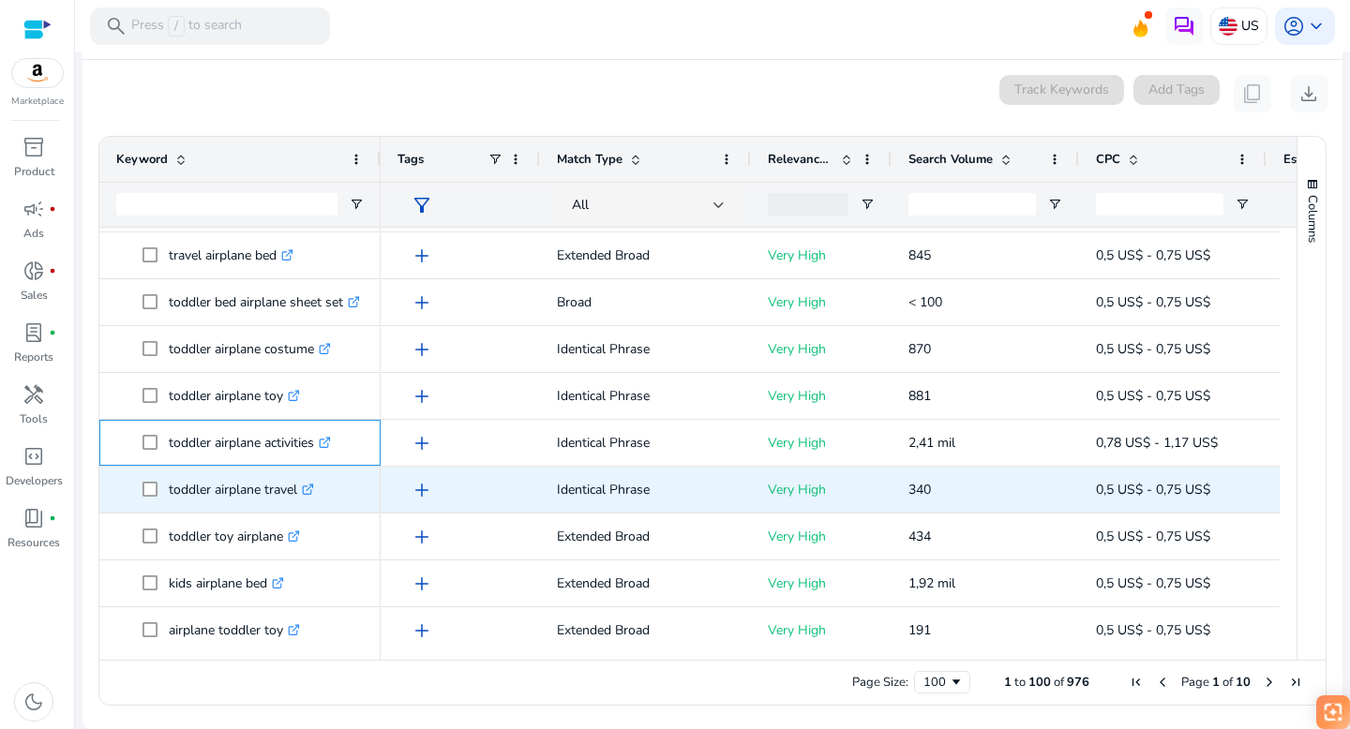
scroll to position [866, 0]
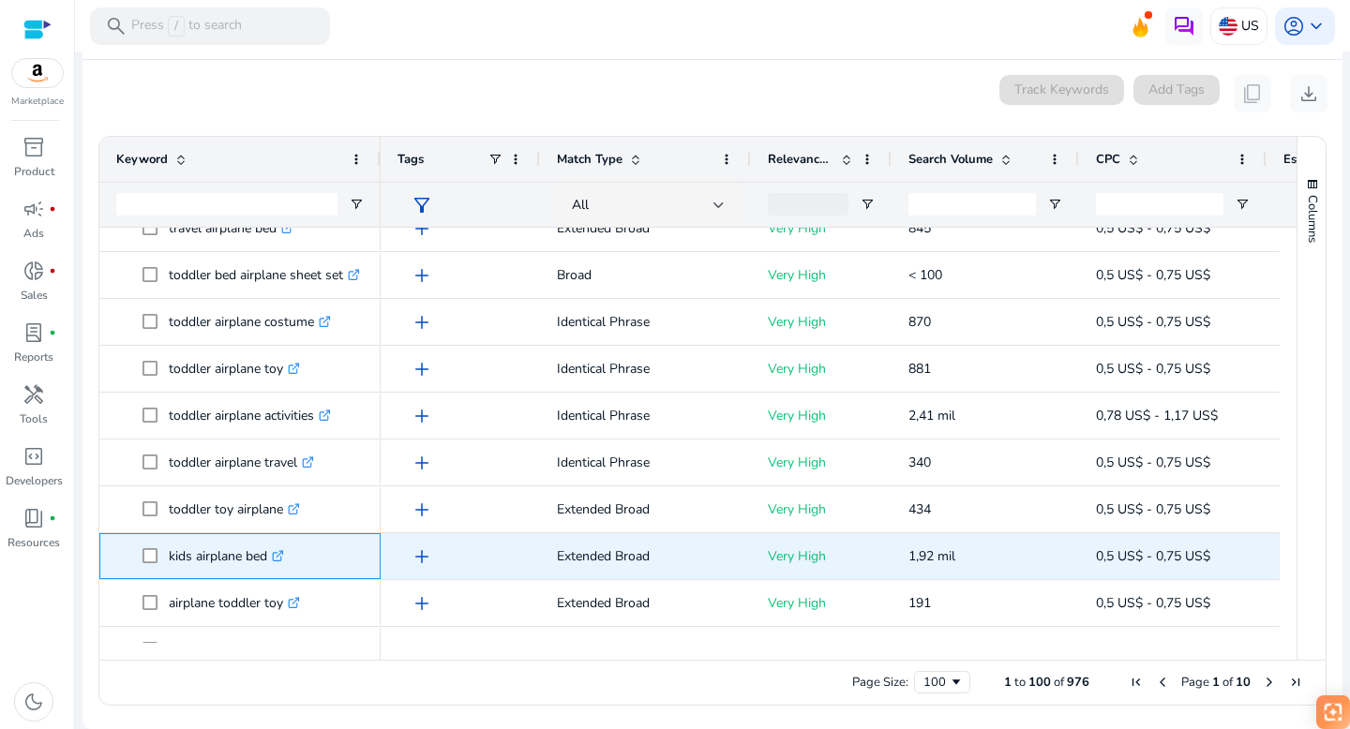
drag, startPoint x: 168, startPoint y: 558, endPoint x: 269, endPoint y: 555, distance: 101.3
click at [269, 555] on span "kids airplane bed .st0{fill:#2c8af8}" at bounding box center [253, 556] width 221 height 38
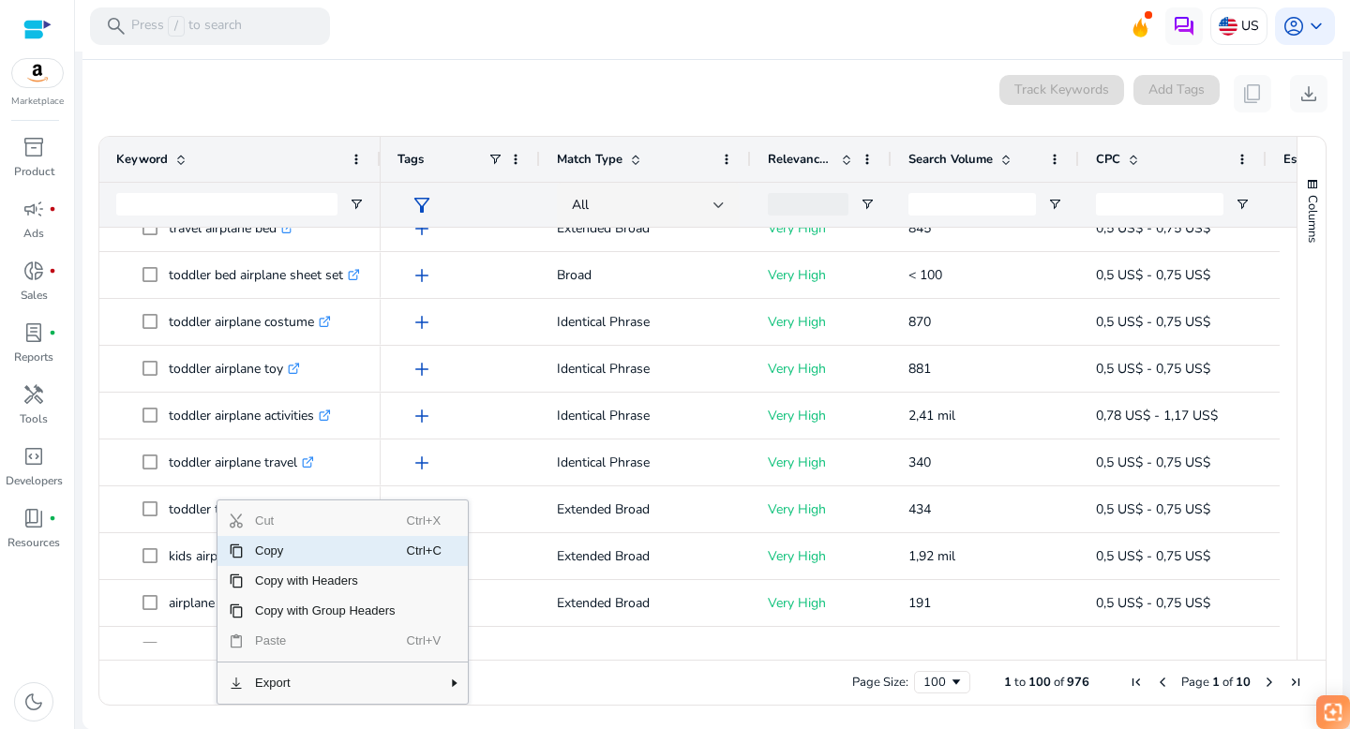
click at [253, 552] on span "Copy" at bounding box center [325, 551] width 163 height 30
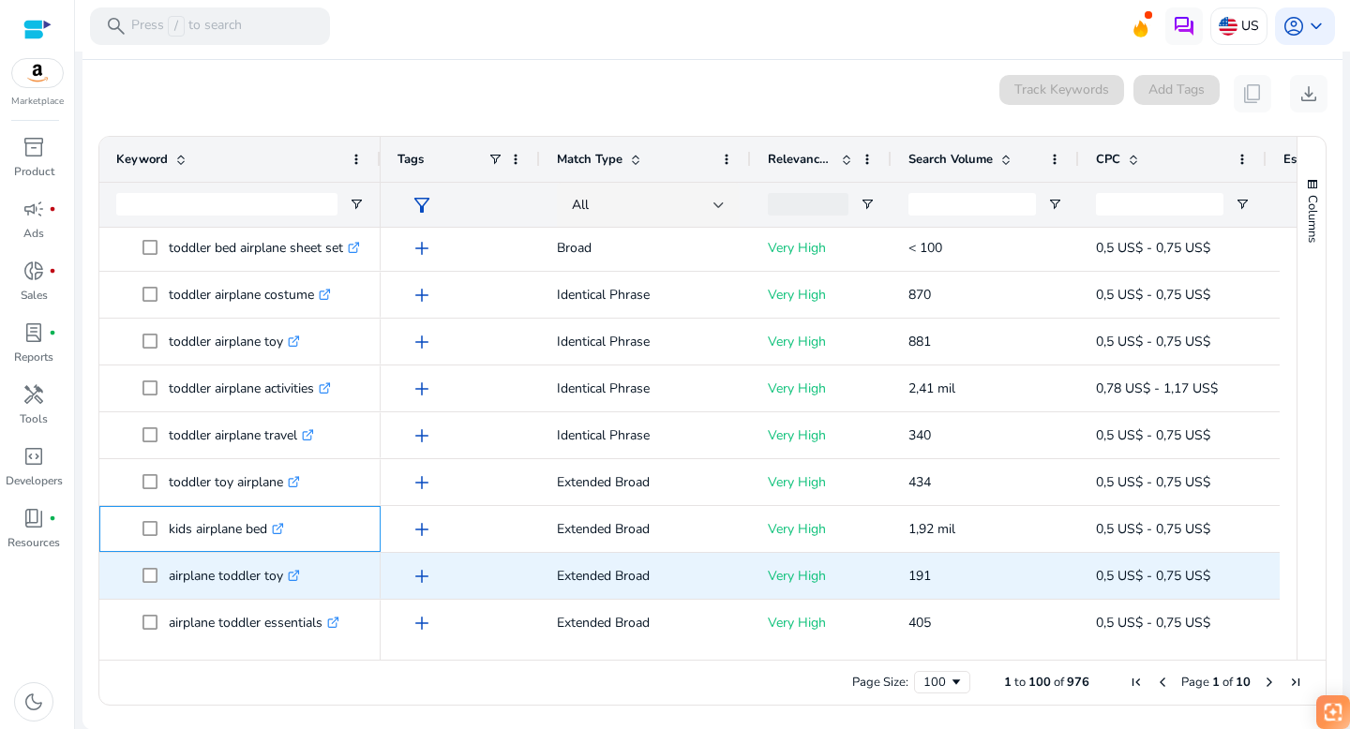
scroll to position [894, 0]
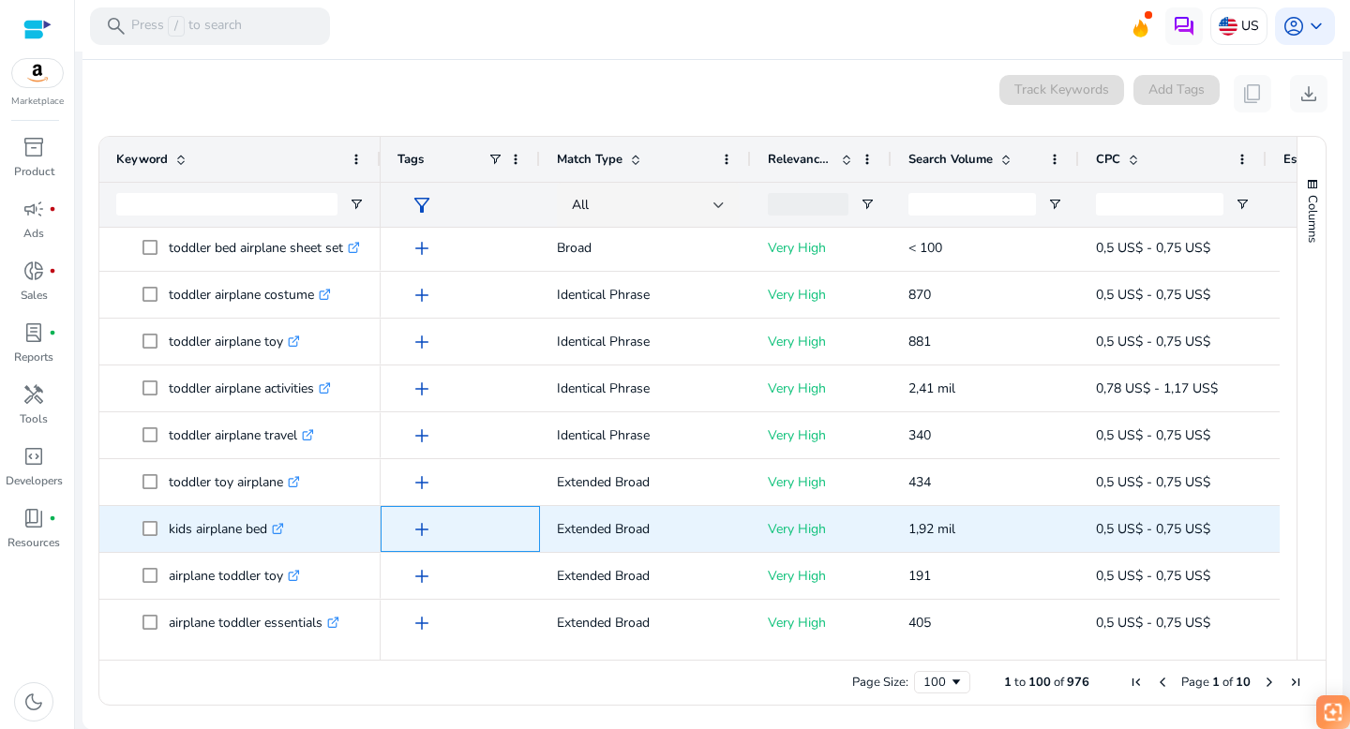
click at [477, 525] on div "add" at bounding box center [465, 529] width 116 height 35
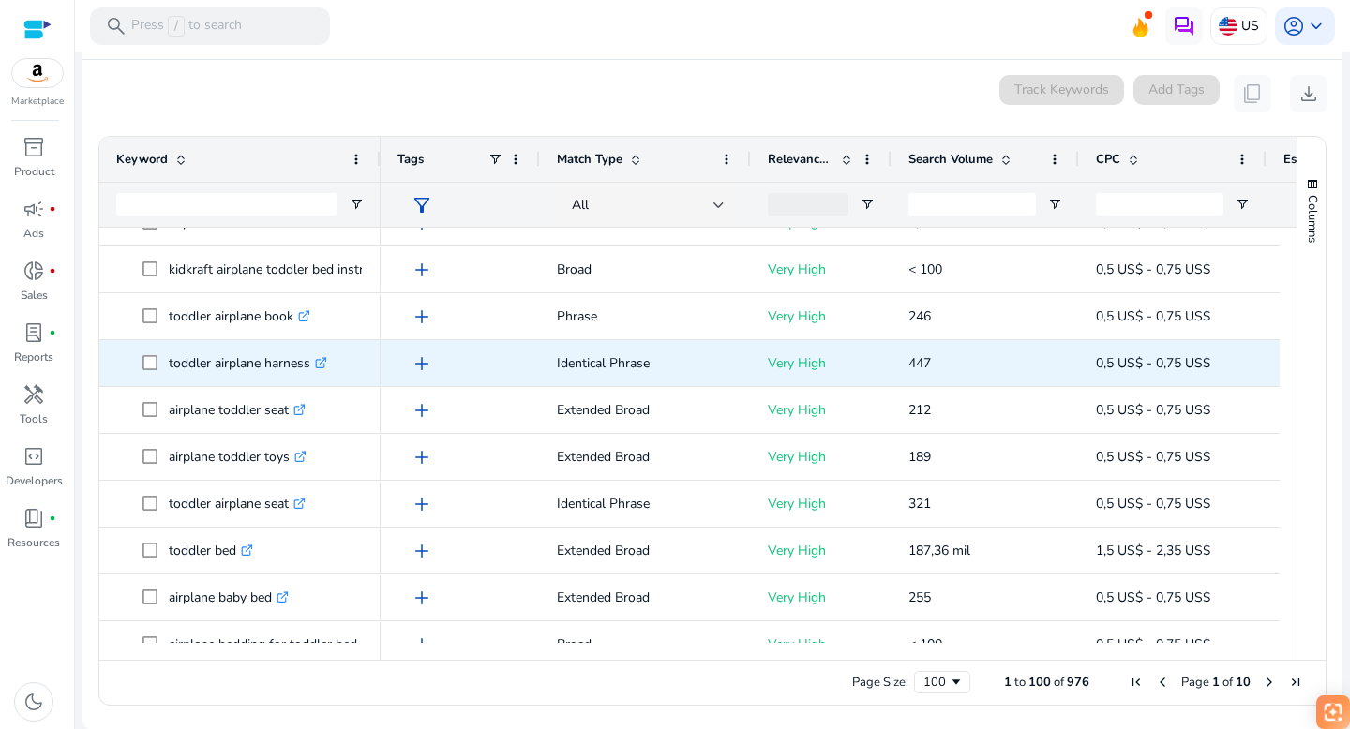
scroll to position [1388, 0]
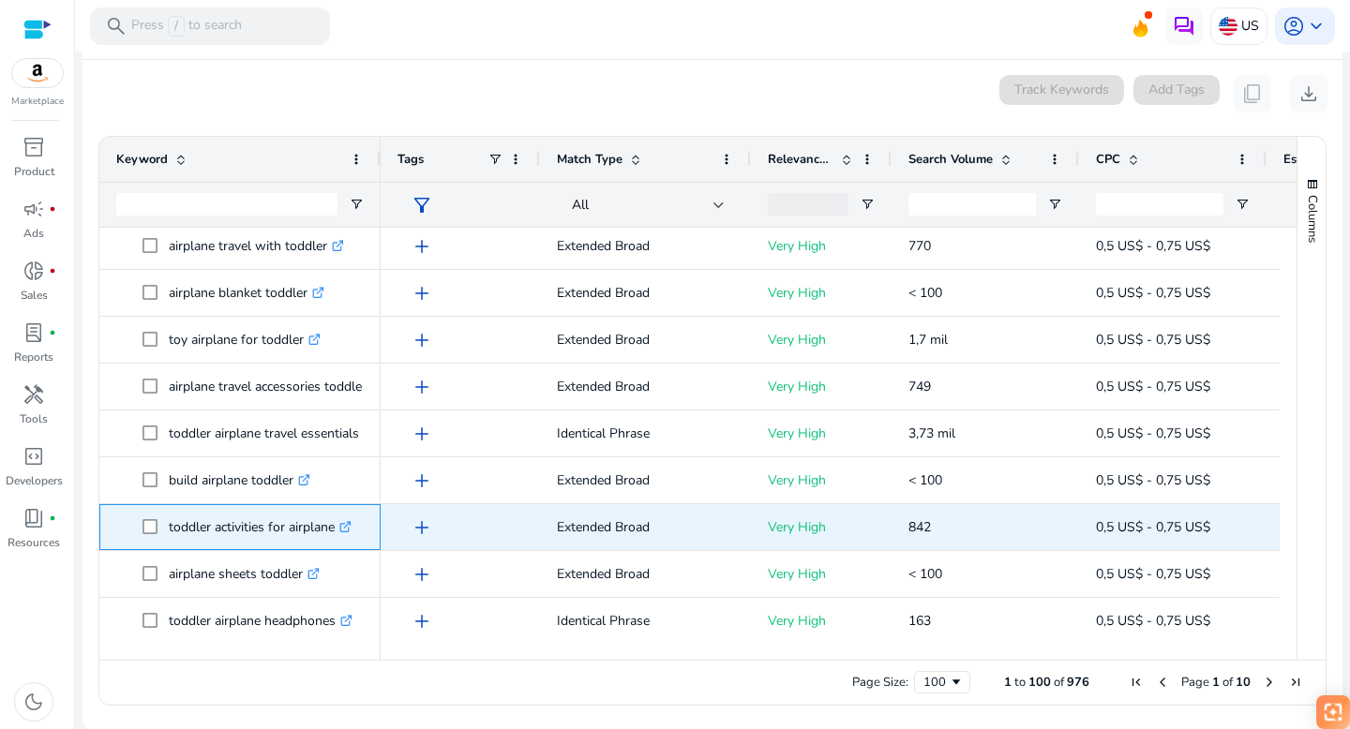
drag, startPoint x: 334, startPoint y: 529, endPoint x: 165, endPoint y: 533, distance: 168.8
click at [165, 533] on span "toddler activities for airplane .st0{fill:#2c8af8}" at bounding box center [253, 527] width 221 height 38
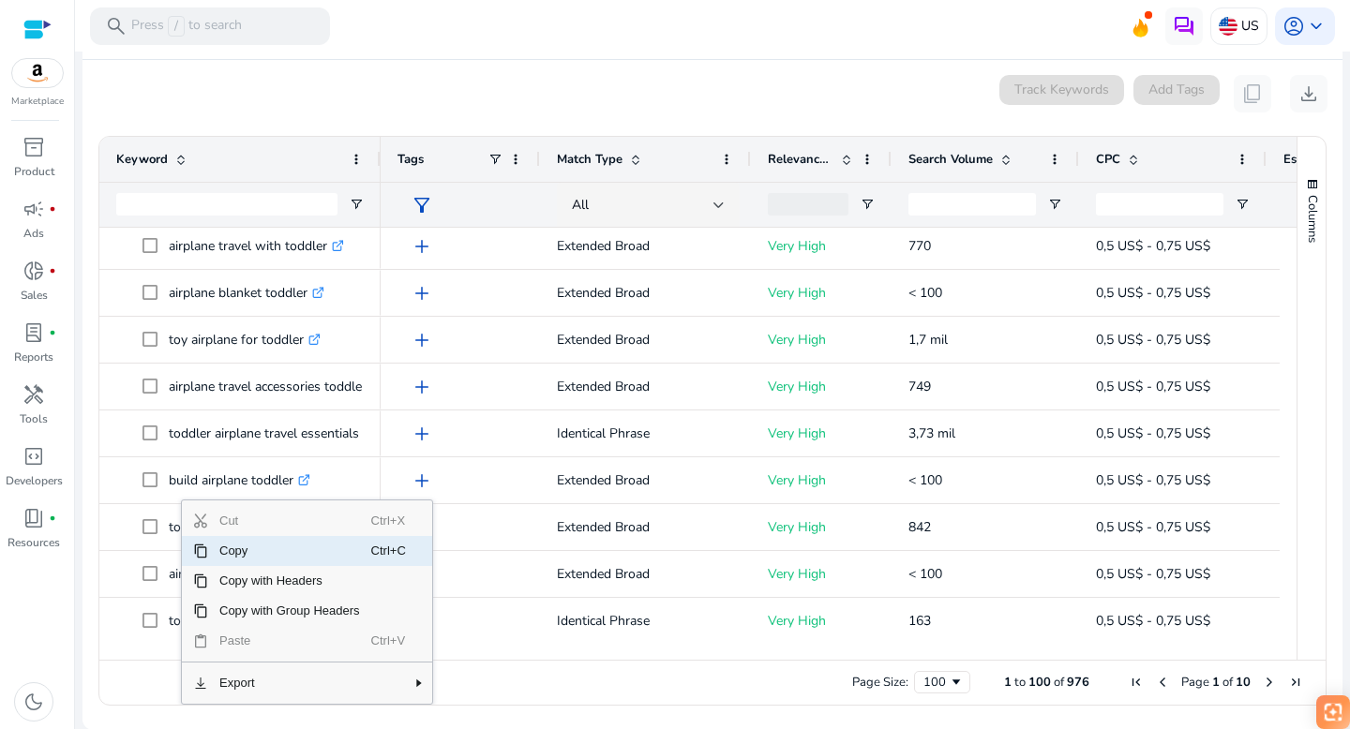
click at [219, 555] on span "Copy" at bounding box center [289, 551] width 163 height 30
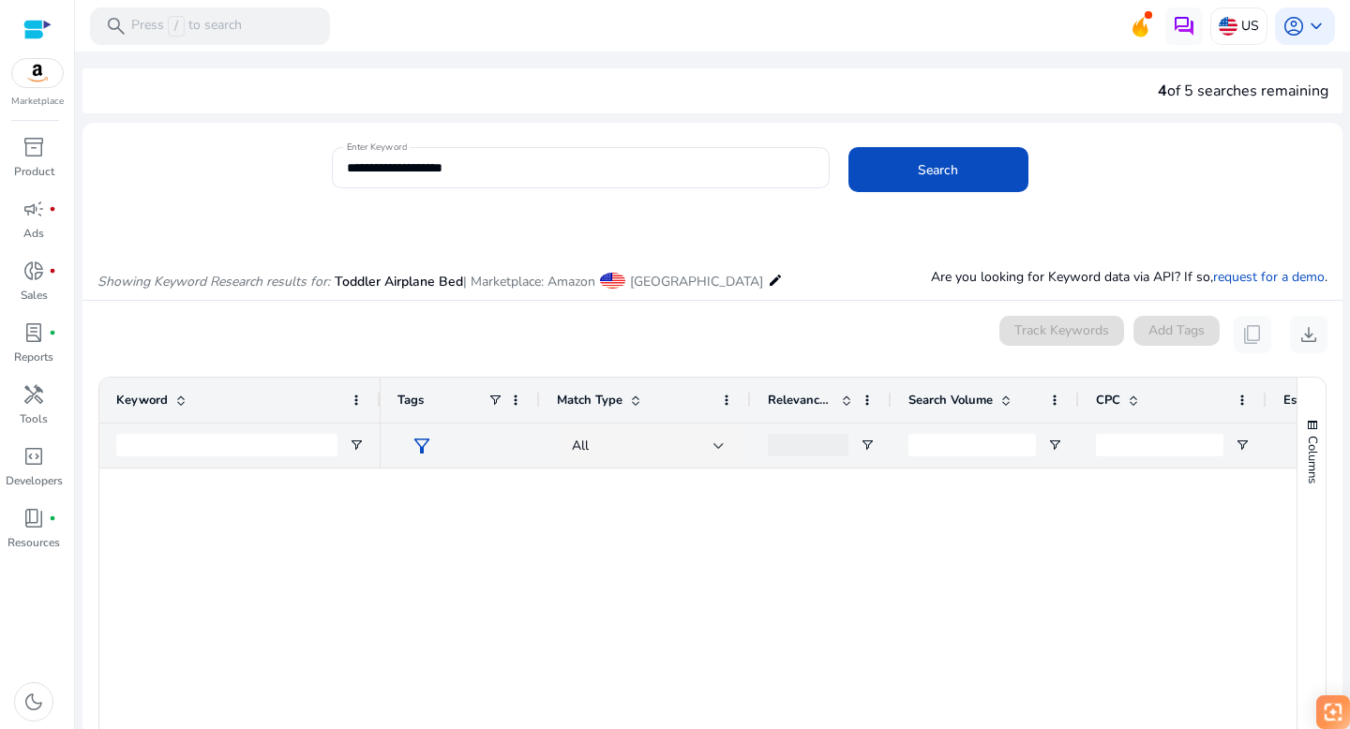
scroll to position [1833, 0]
